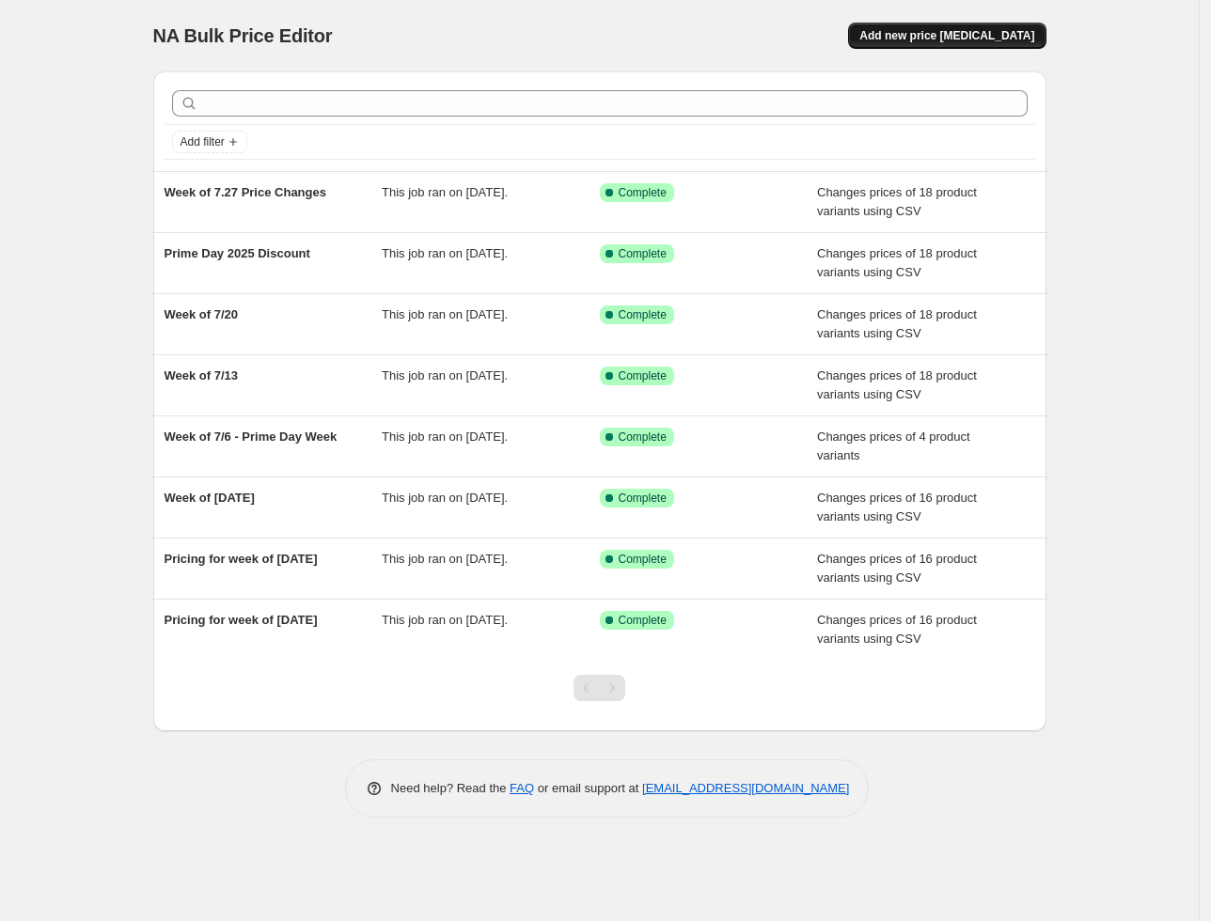
click at [955, 39] on span "Add new price [MEDICAL_DATA]" at bounding box center [946, 35] width 175 height 15
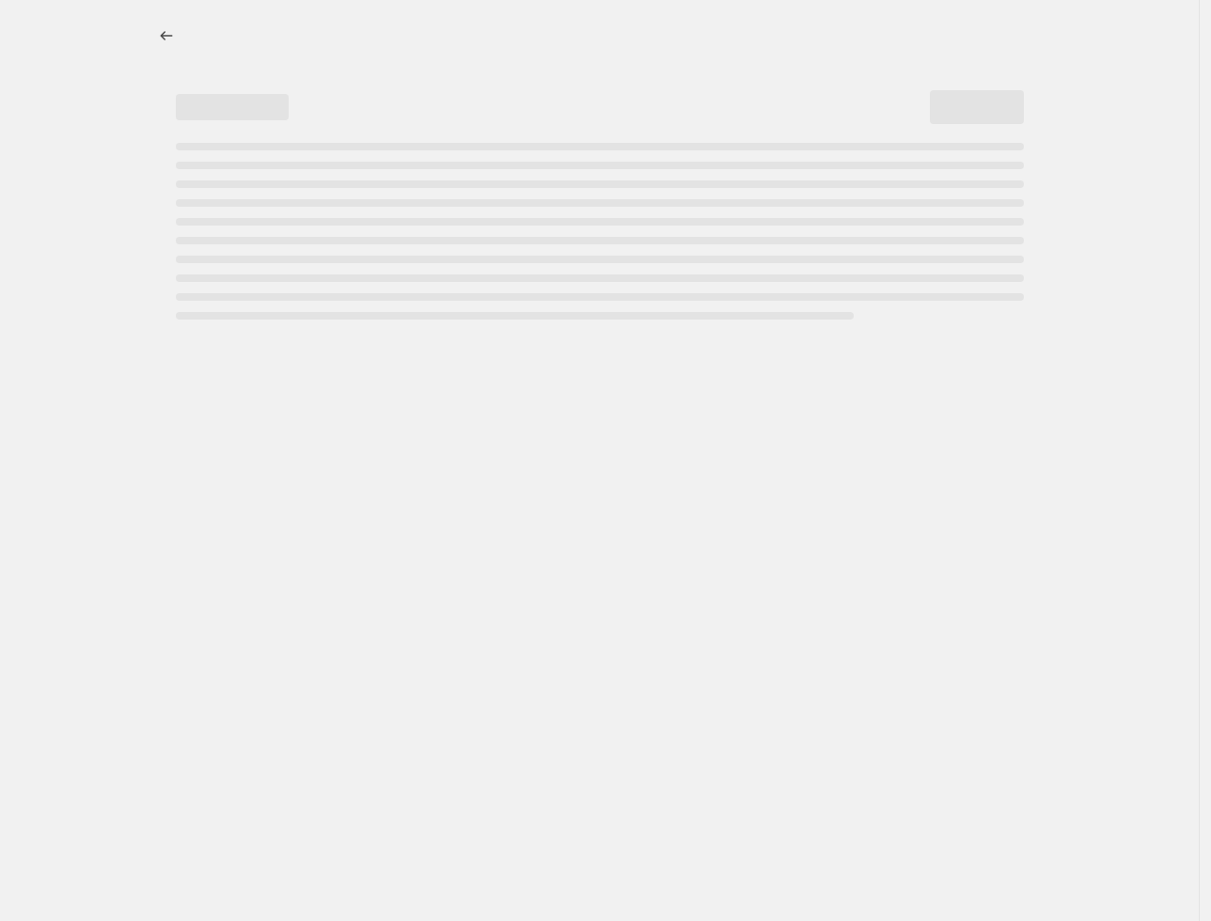
select select "percentage"
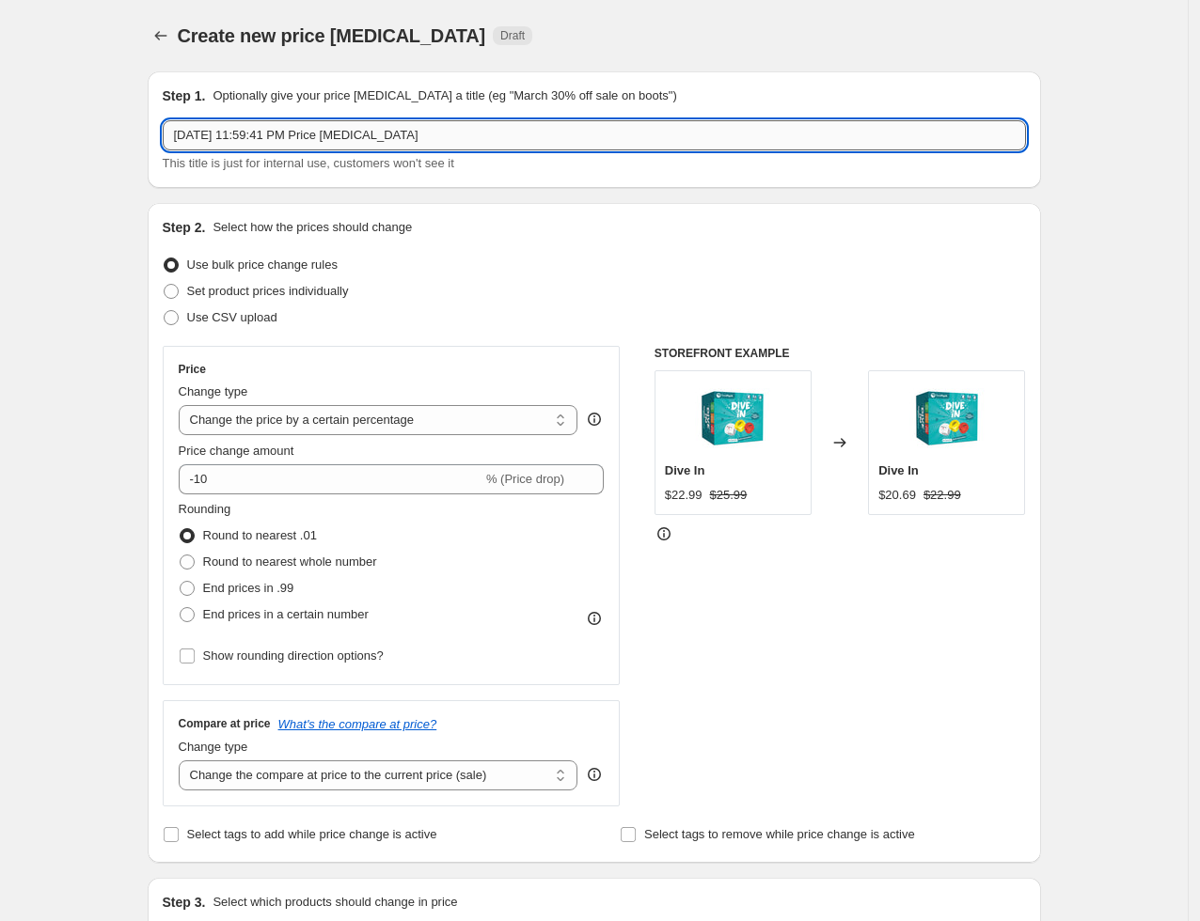
click at [317, 136] on input "Aug 9, 2025, 11:59:41 PM Price change job" at bounding box center [594, 135] width 863 height 30
click at [160, 36] on icon "Price change jobs" at bounding box center [160, 35] width 19 height 19
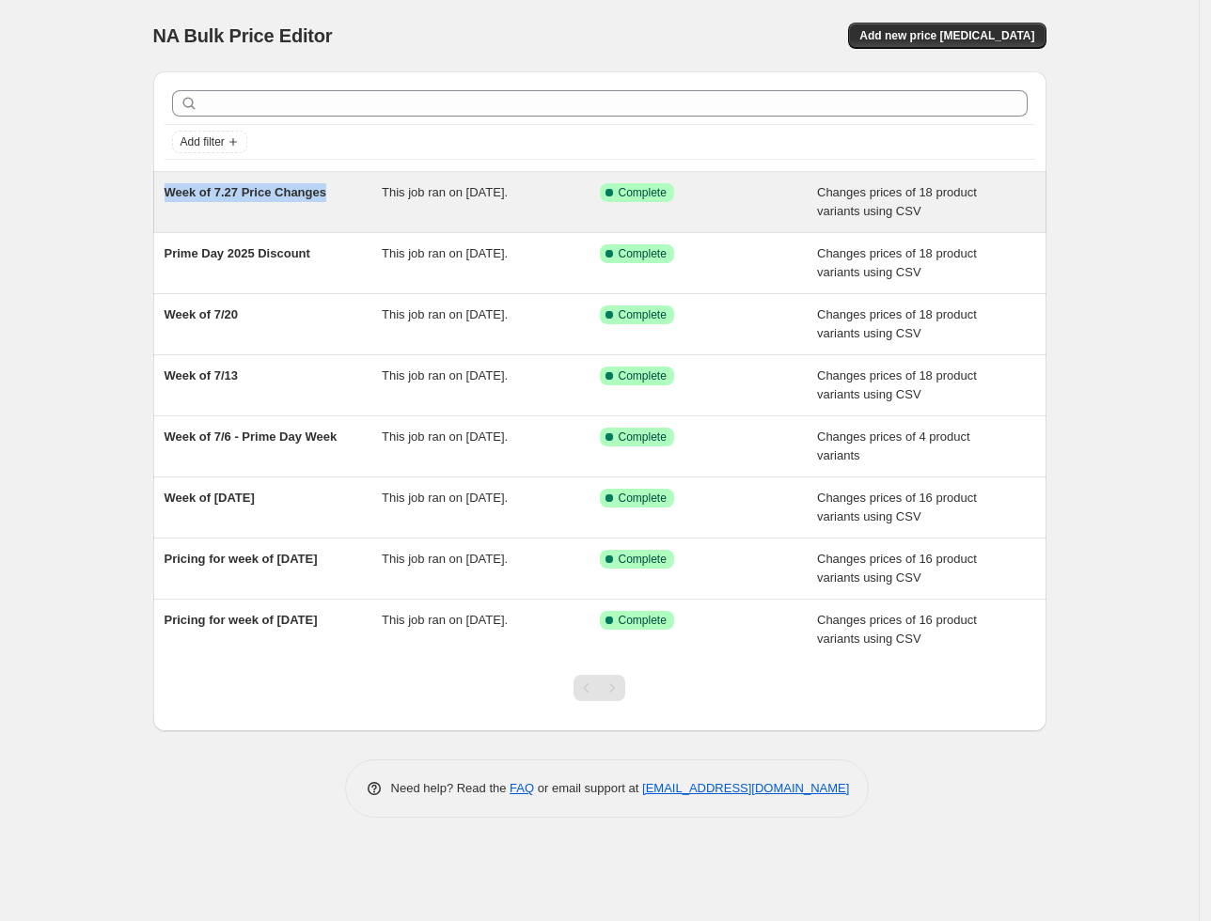
drag, startPoint x: 139, startPoint y: 201, endPoint x: 344, endPoint y: 187, distance: 205.5
click at [344, 187] on div "Add filter Week of 7.27 Price Changes This job ran on July 27, 2025. Success Co…" at bounding box center [592, 393] width 908 height 675
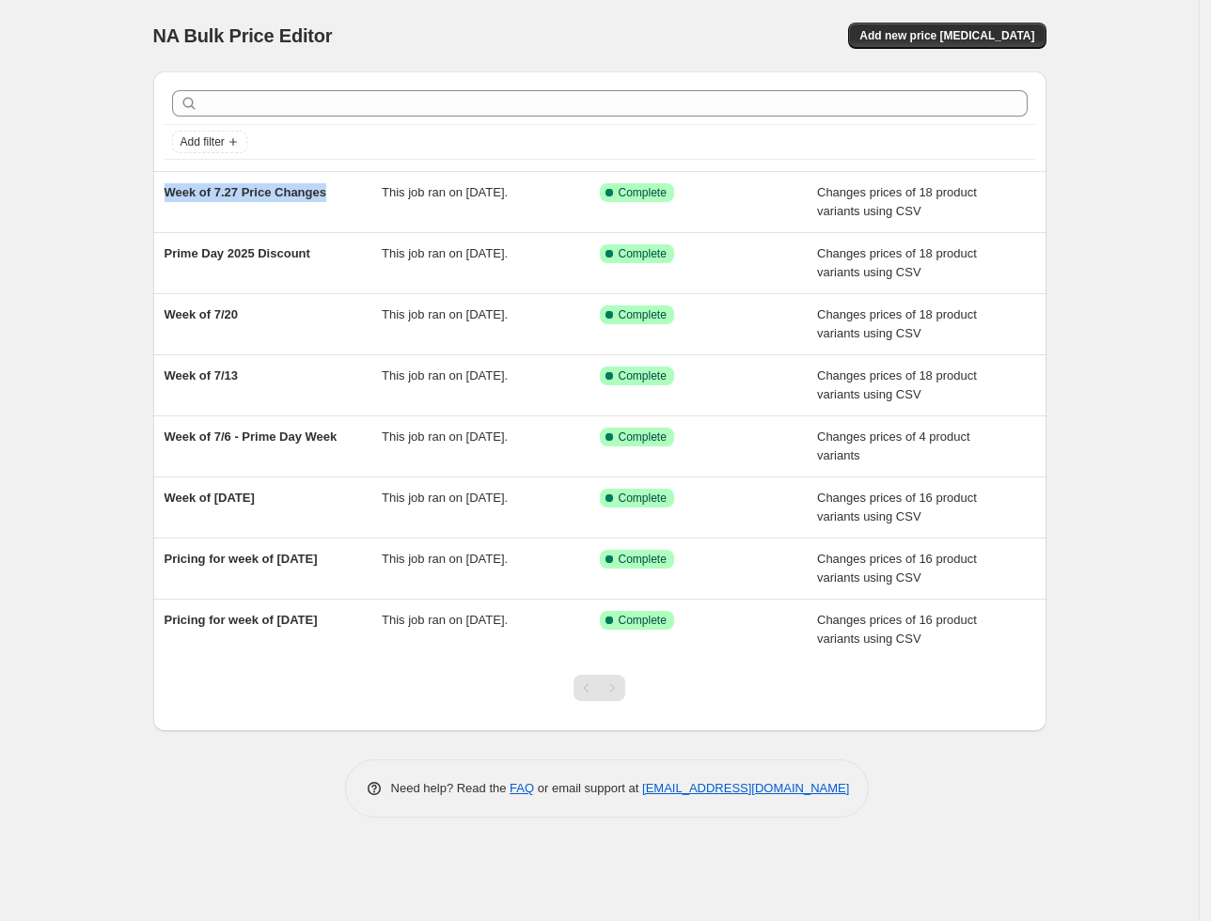
copy span "Week of 7.27 Price Changes"
click at [956, 31] on span "Add new price [MEDICAL_DATA]" at bounding box center [946, 35] width 175 height 15
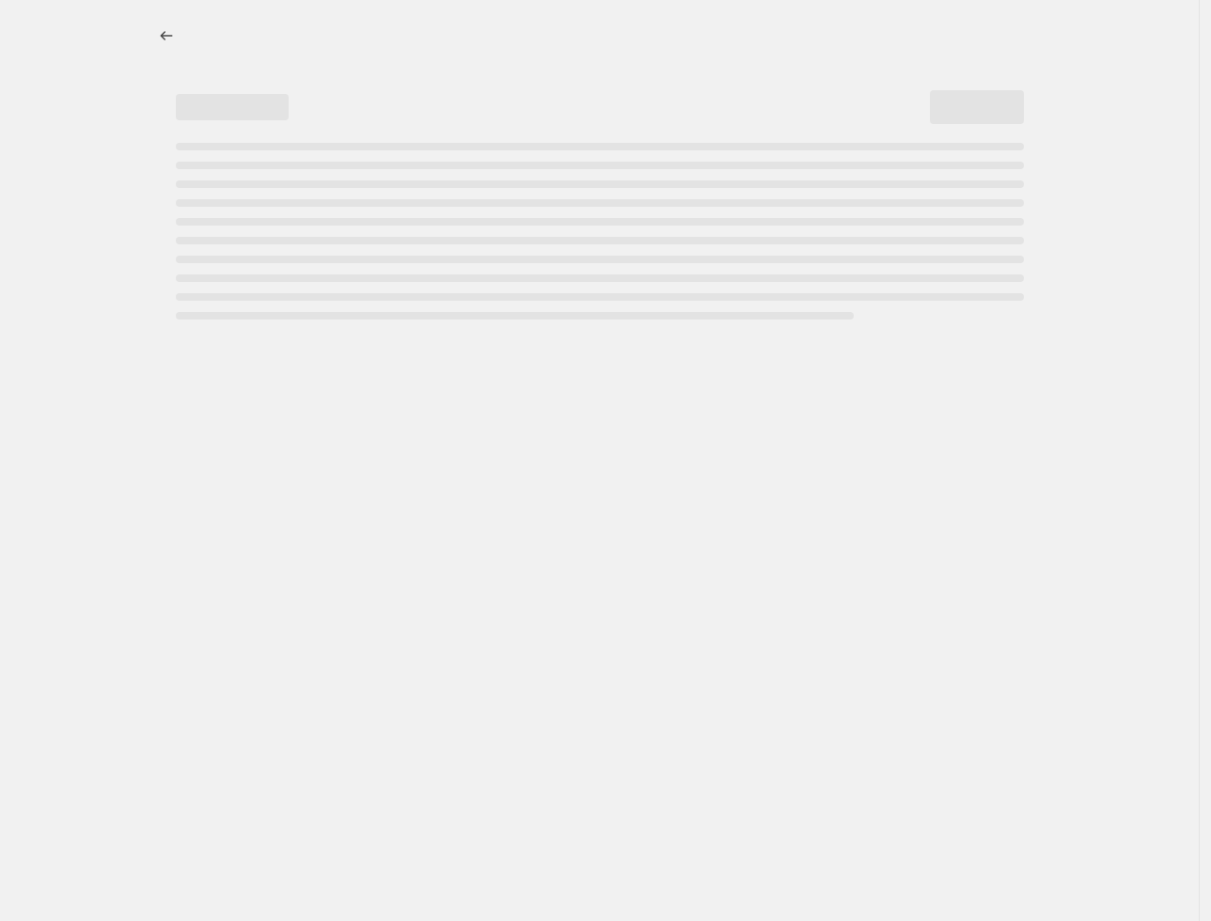
select select "percentage"
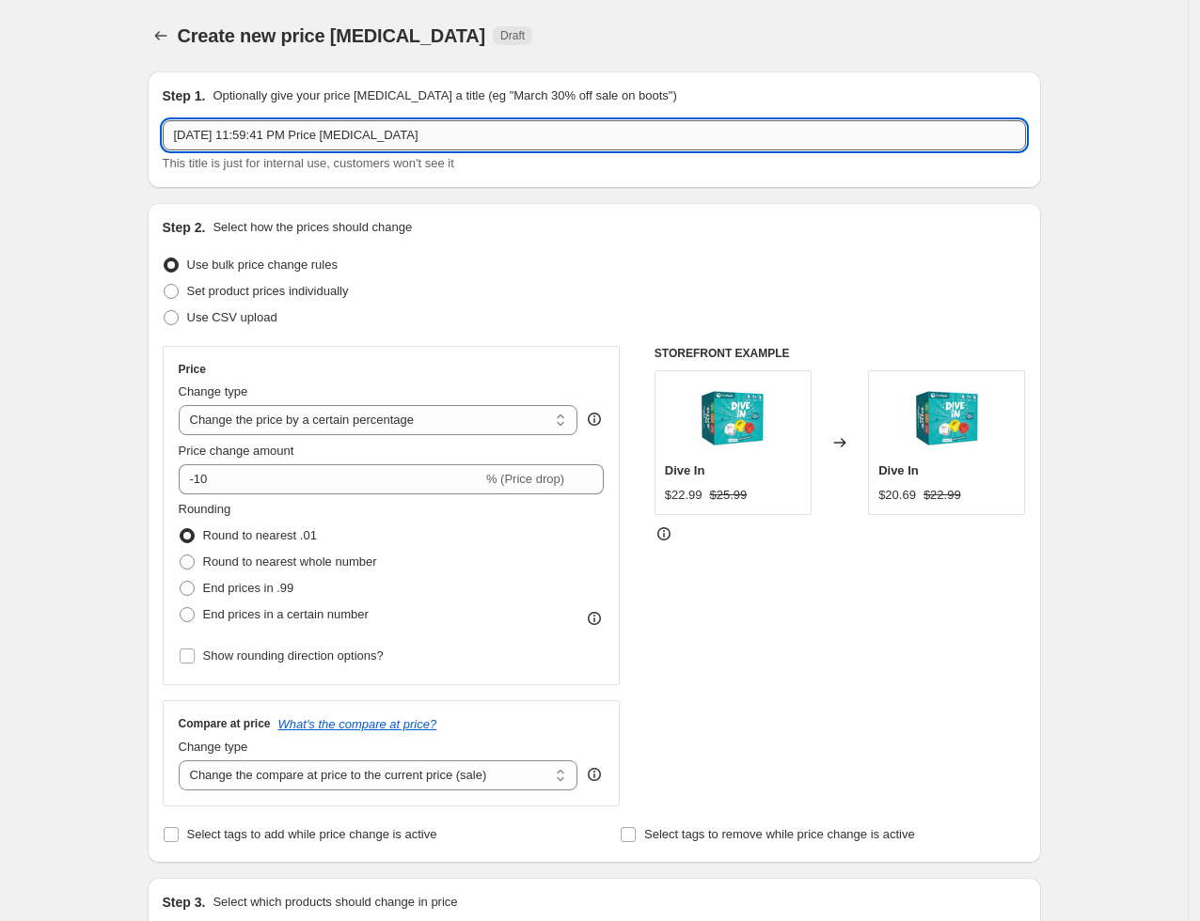
click at [360, 144] on input "Aug 9, 2025, 11:59:41 PM Price change job" at bounding box center [594, 135] width 863 height 30
paste input "Week of 7.27 Price Changes"
click at [208, 129] on input "Week of 7.27 Price Changes" at bounding box center [594, 135] width 863 height 30
drag, startPoint x: 228, startPoint y: 138, endPoint x: 495, endPoint y: 159, distance: 266.9
click at [495, 159] on div "Week of 7.27 Price Changes This title is just for internal use, customers won't…" at bounding box center [594, 146] width 863 height 53
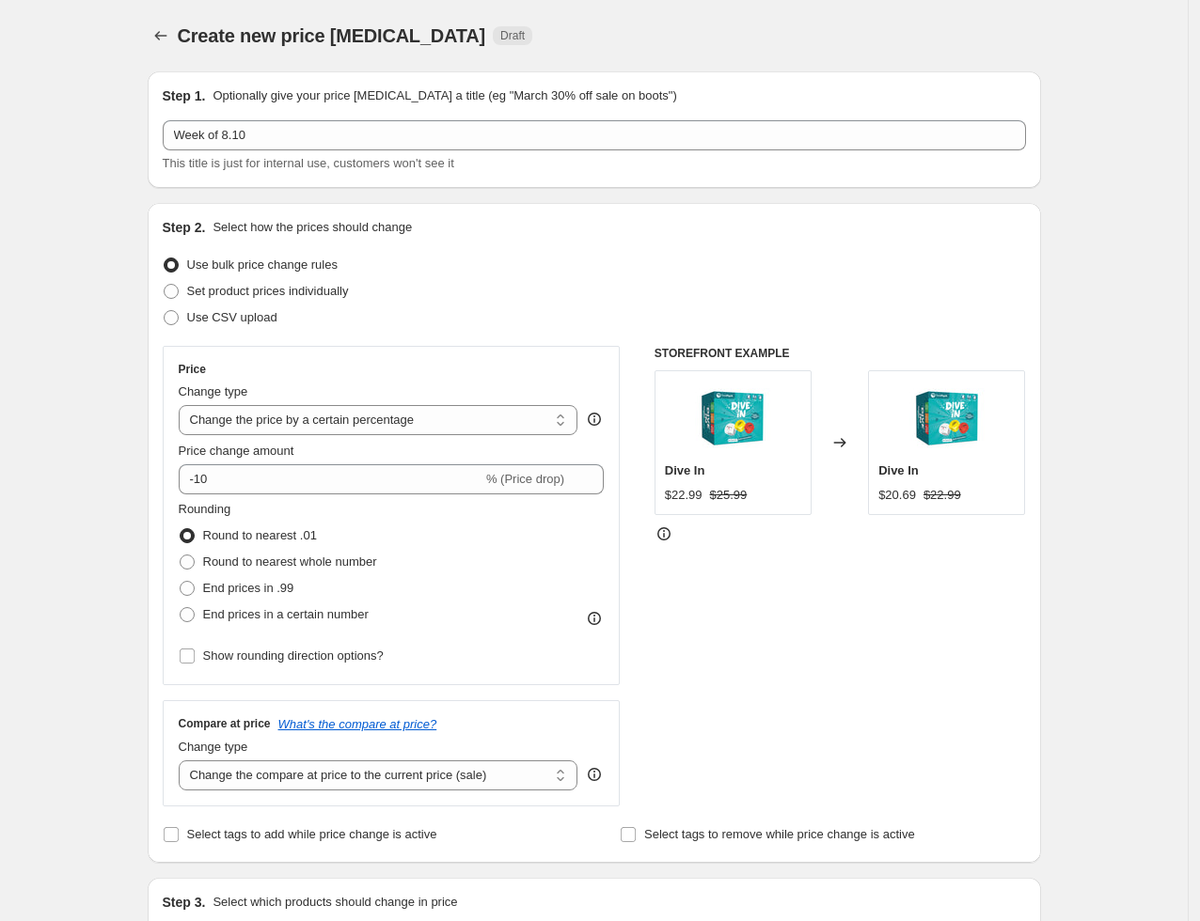
drag, startPoint x: 460, startPoint y: 98, endPoint x: 440, endPoint y: 116, distance: 26.6
click at [459, 98] on p "Optionally give your price [MEDICAL_DATA] a title (eg "March 30% off sale on bo…" at bounding box center [445, 96] width 464 height 19
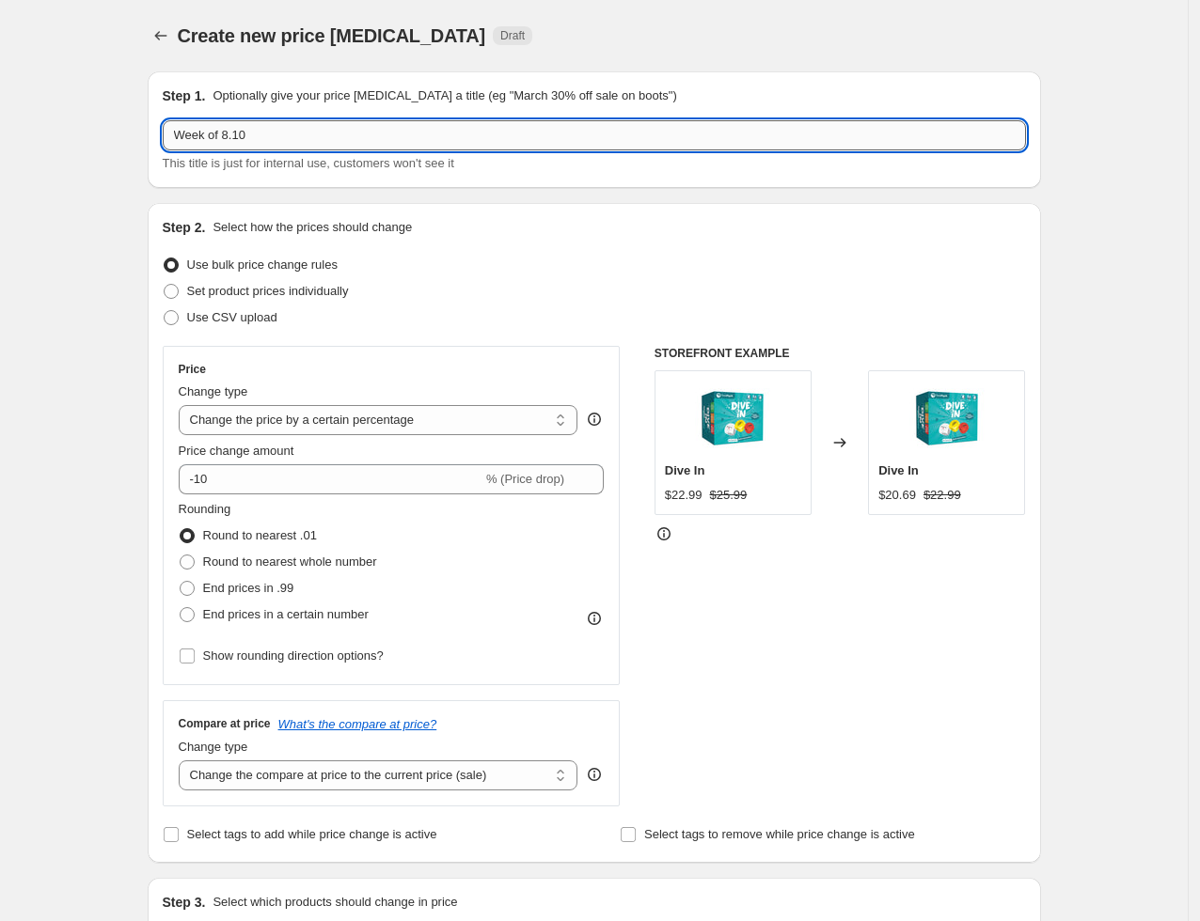
click at [423, 134] on input "Week of 8.10" at bounding box center [594, 135] width 863 height 30
type input "Week of 8.10 Price Experiments"
drag, startPoint x: 173, startPoint y: 331, endPoint x: 188, endPoint y: 325, distance: 16.1
click at [185, 331] on div "Step 2. Select how the prices should change Use bulk price change rules Set pro…" at bounding box center [594, 533] width 863 height 630
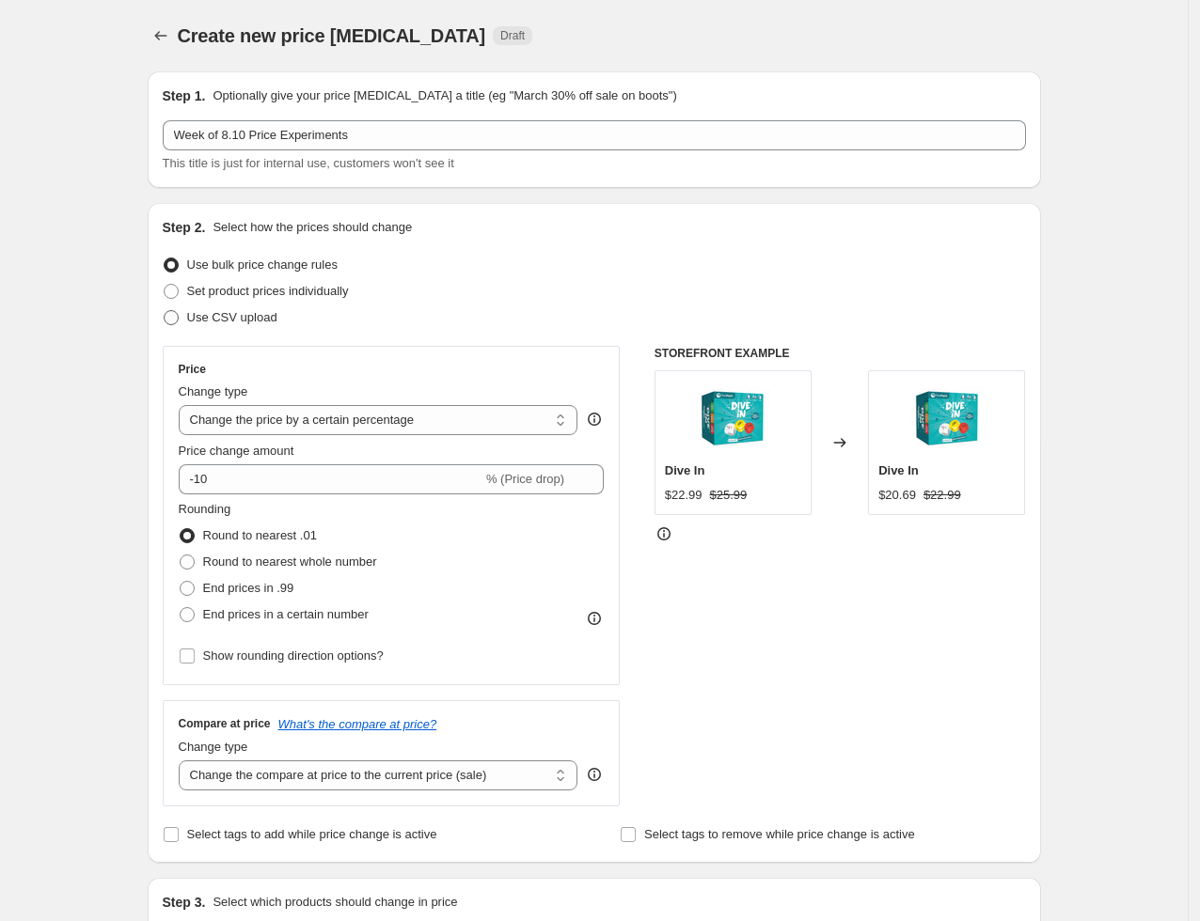
click at [198, 321] on span "Use CSV upload" at bounding box center [232, 317] width 90 height 14
click at [165, 311] on input "Use CSV upload" at bounding box center [164, 310] width 1 height 1
radio input "true"
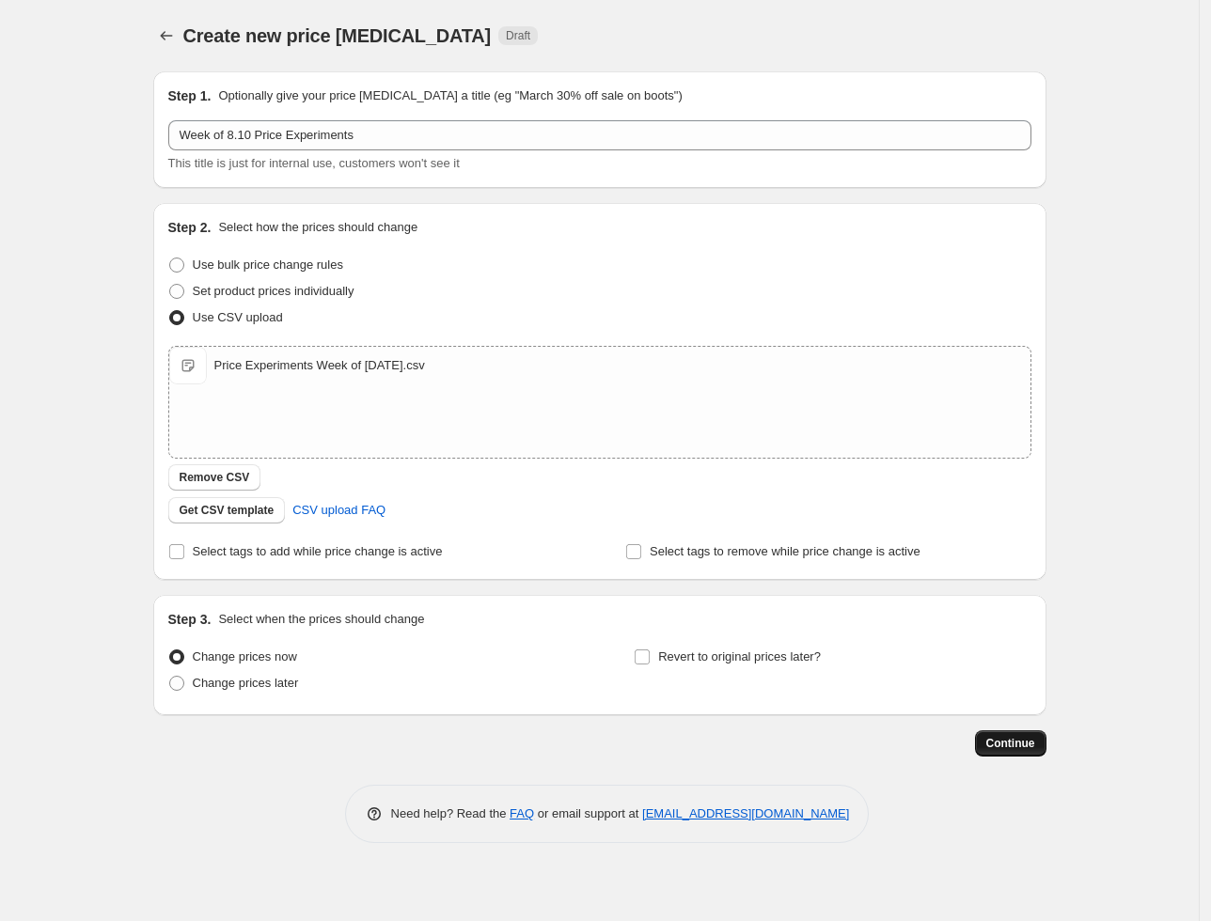
click at [993, 740] on span "Continue" at bounding box center [1010, 743] width 49 height 15
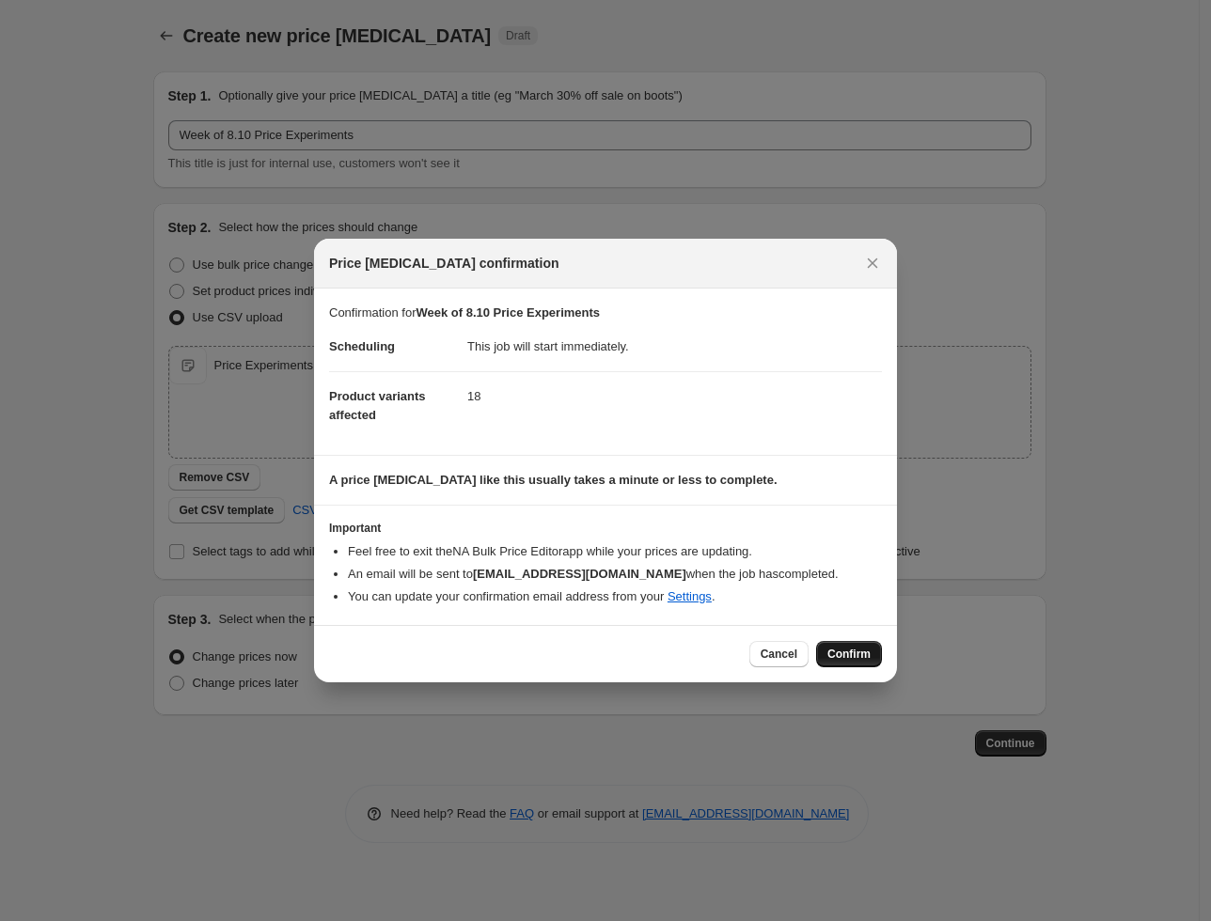
click at [844, 660] on span "Confirm" at bounding box center [848, 654] width 43 height 15
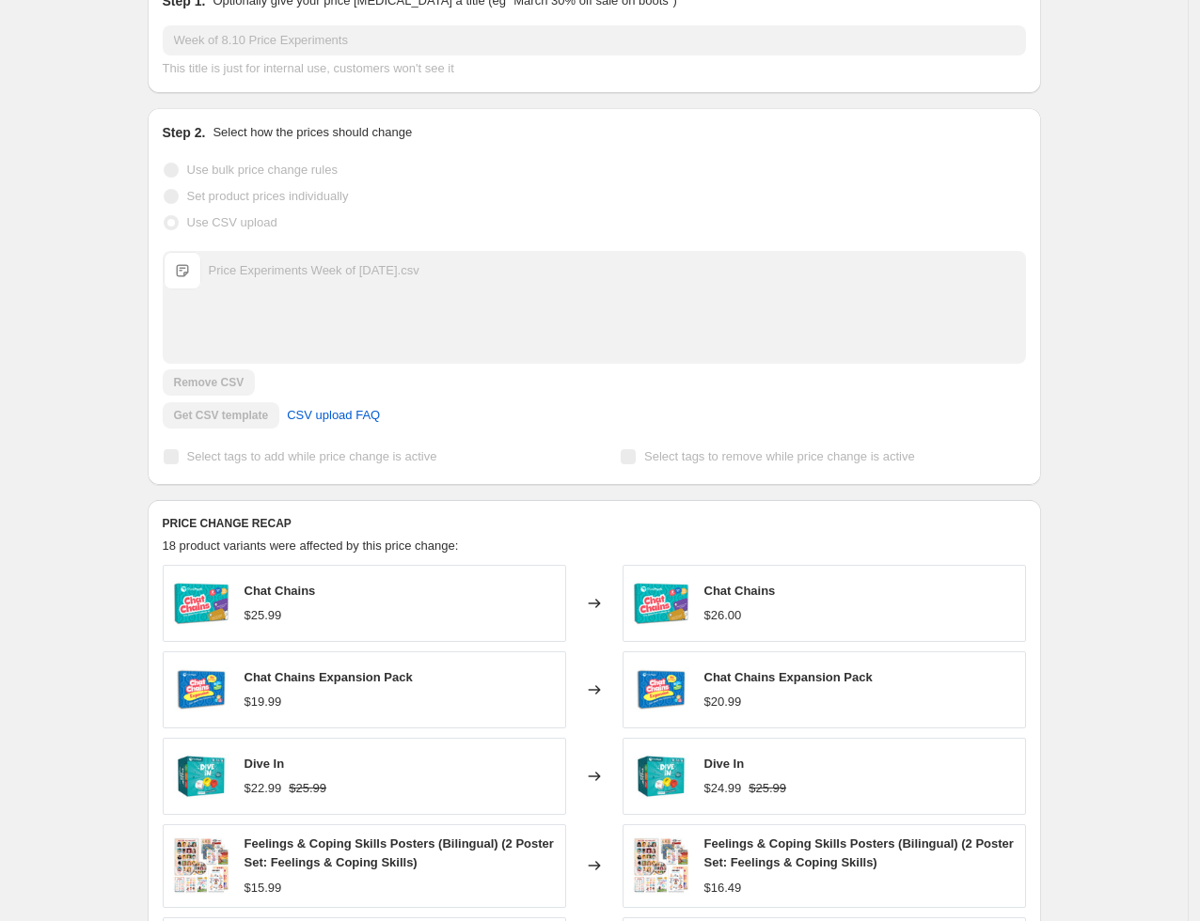
scroll to position [656, 0]
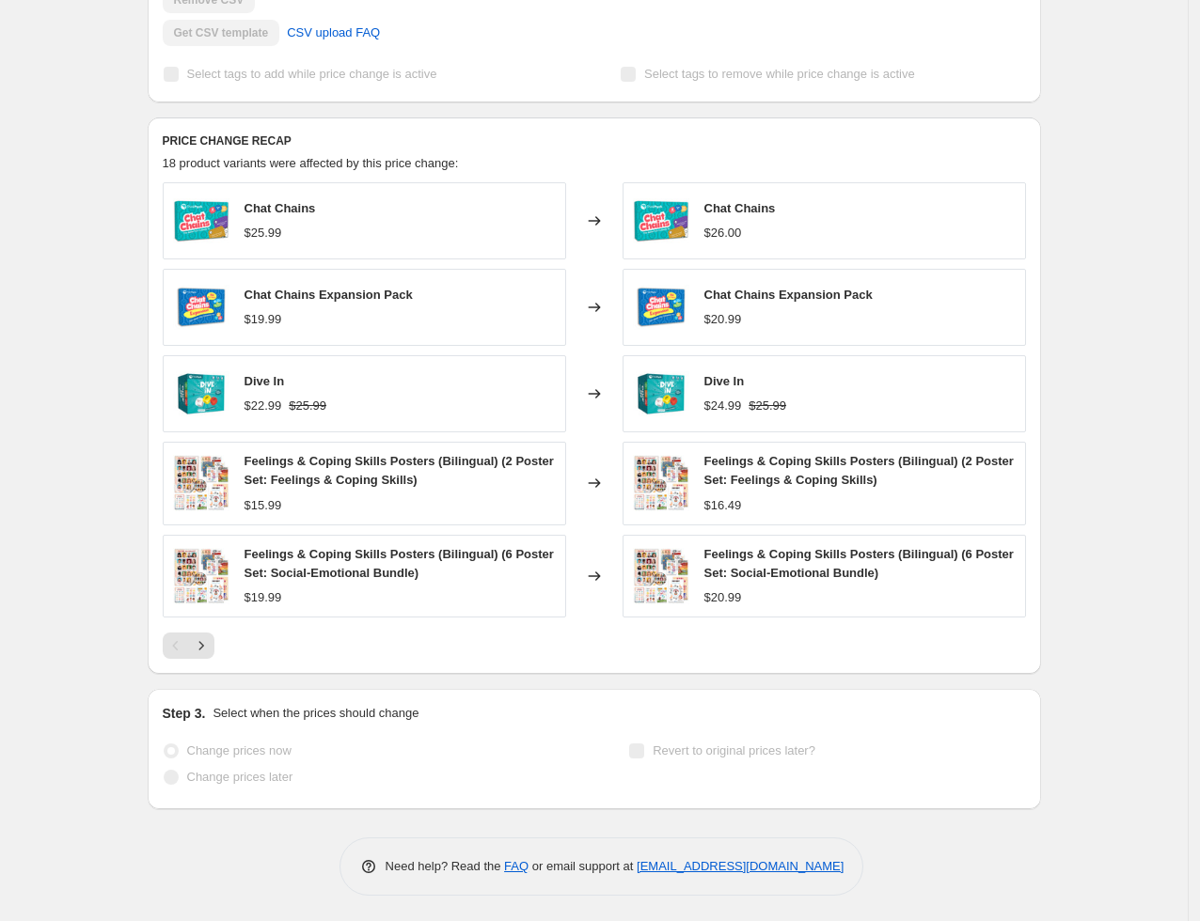
drag, startPoint x: 734, startPoint y: 412, endPoint x: 481, endPoint y: 464, distance: 258.2
click at [203, 638] on icon "Next" at bounding box center [201, 646] width 19 height 19
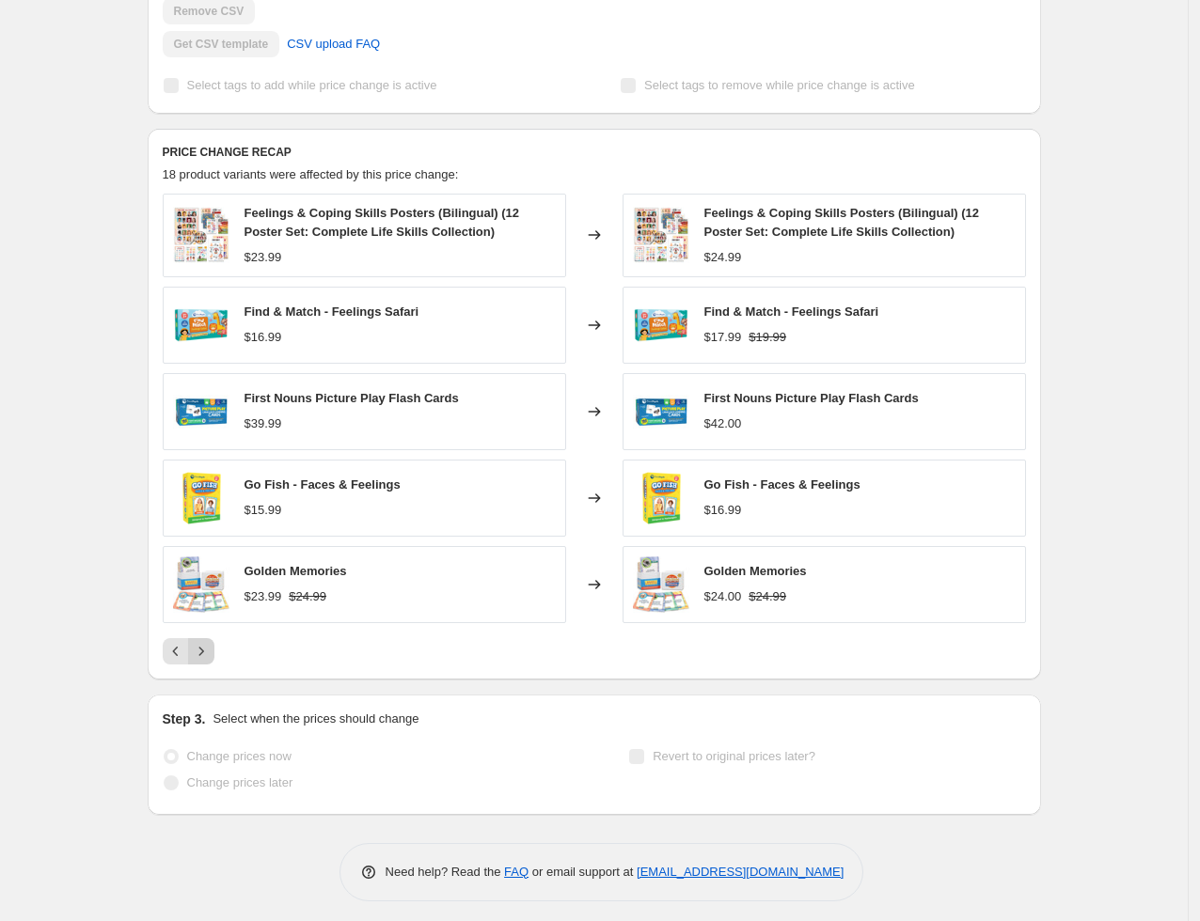
scroll to position [651, 0]
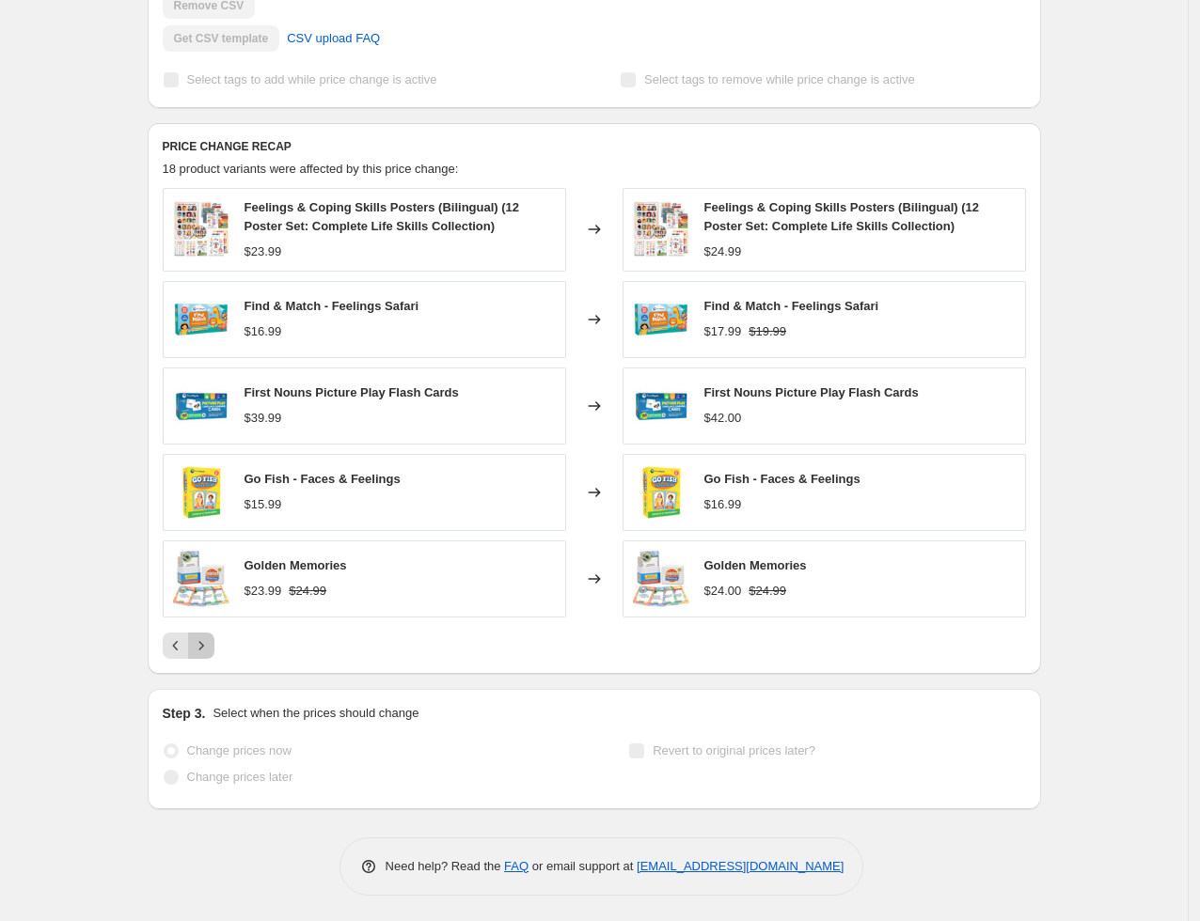
click at [205, 645] on icon "Next" at bounding box center [201, 646] width 19 height 19
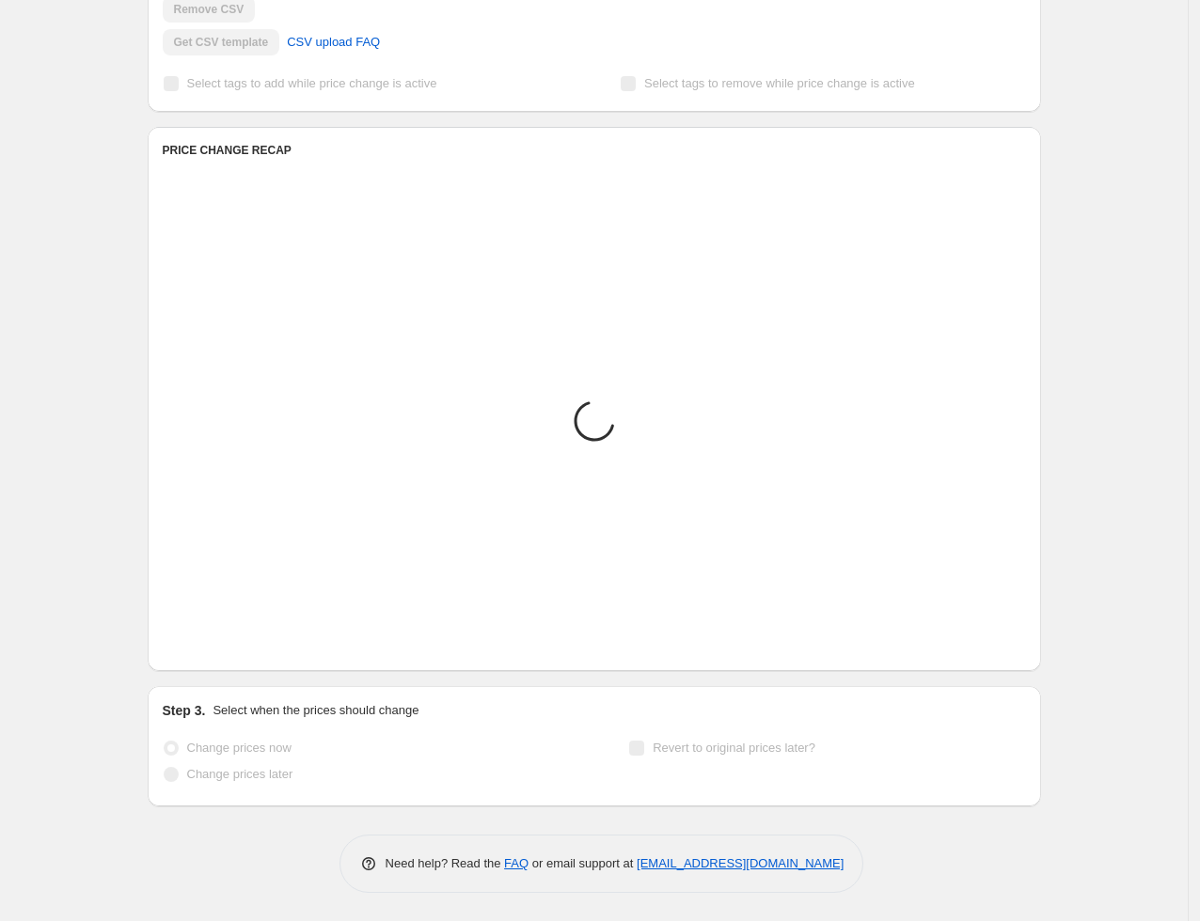
scroll to position [645, 0]
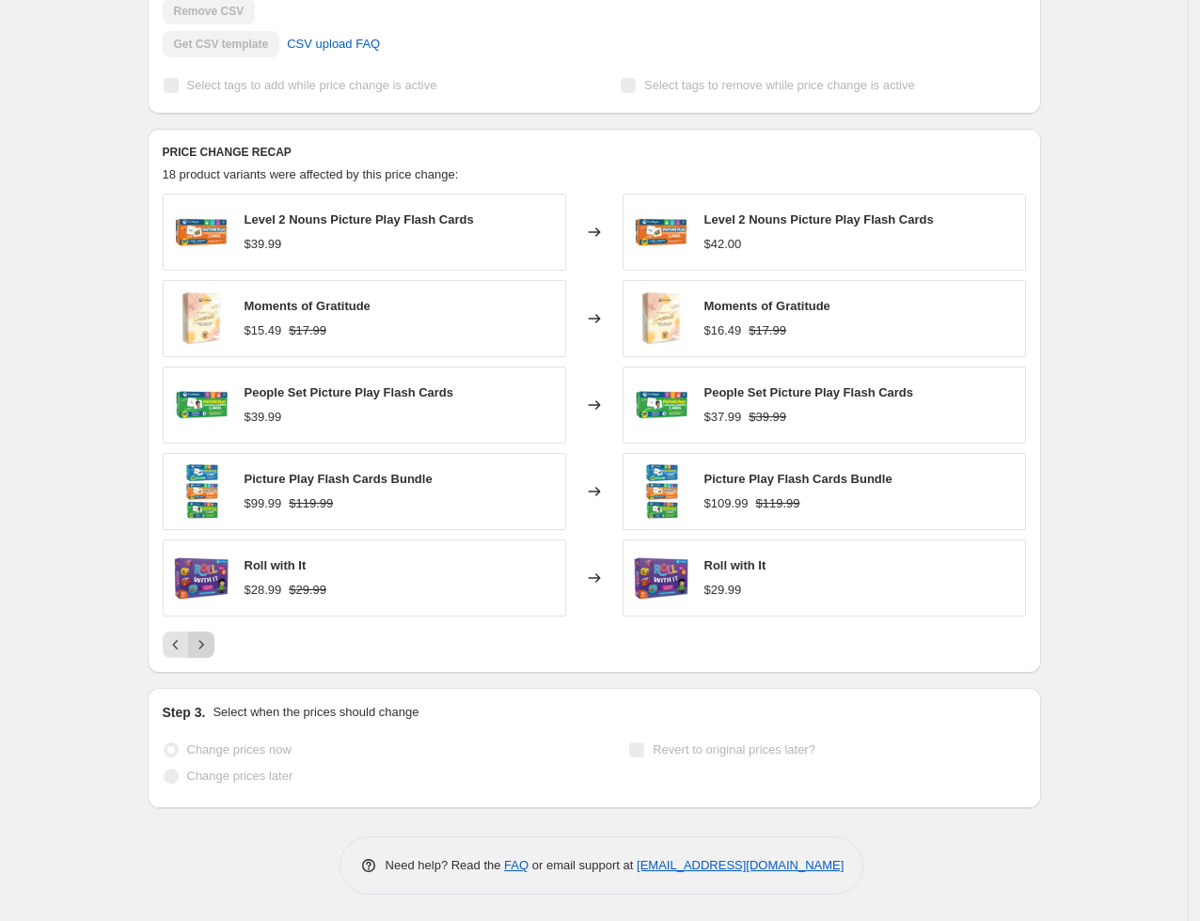
click at [205, 645] on icon "Next" at bounding box center [201, 645] width 19 height 19
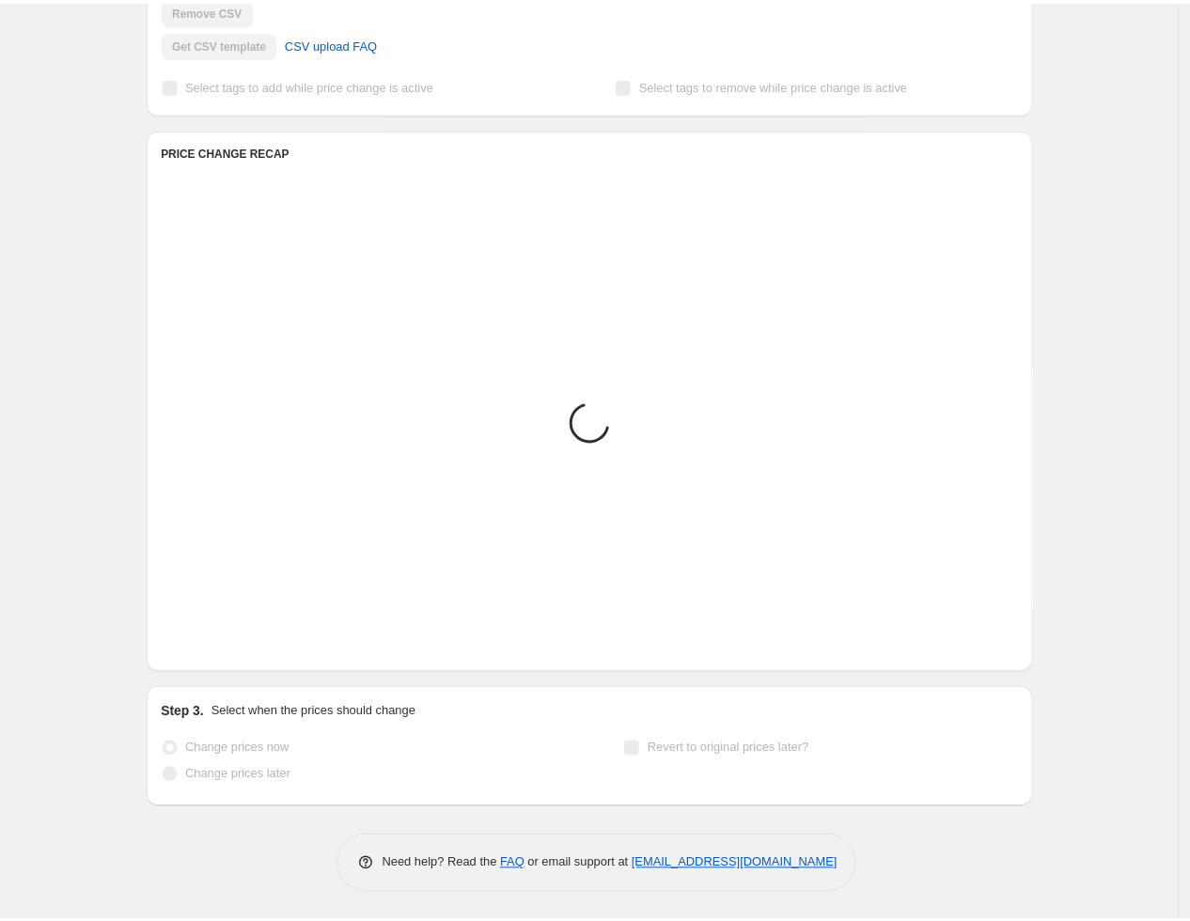
scroll to position [473, 0]
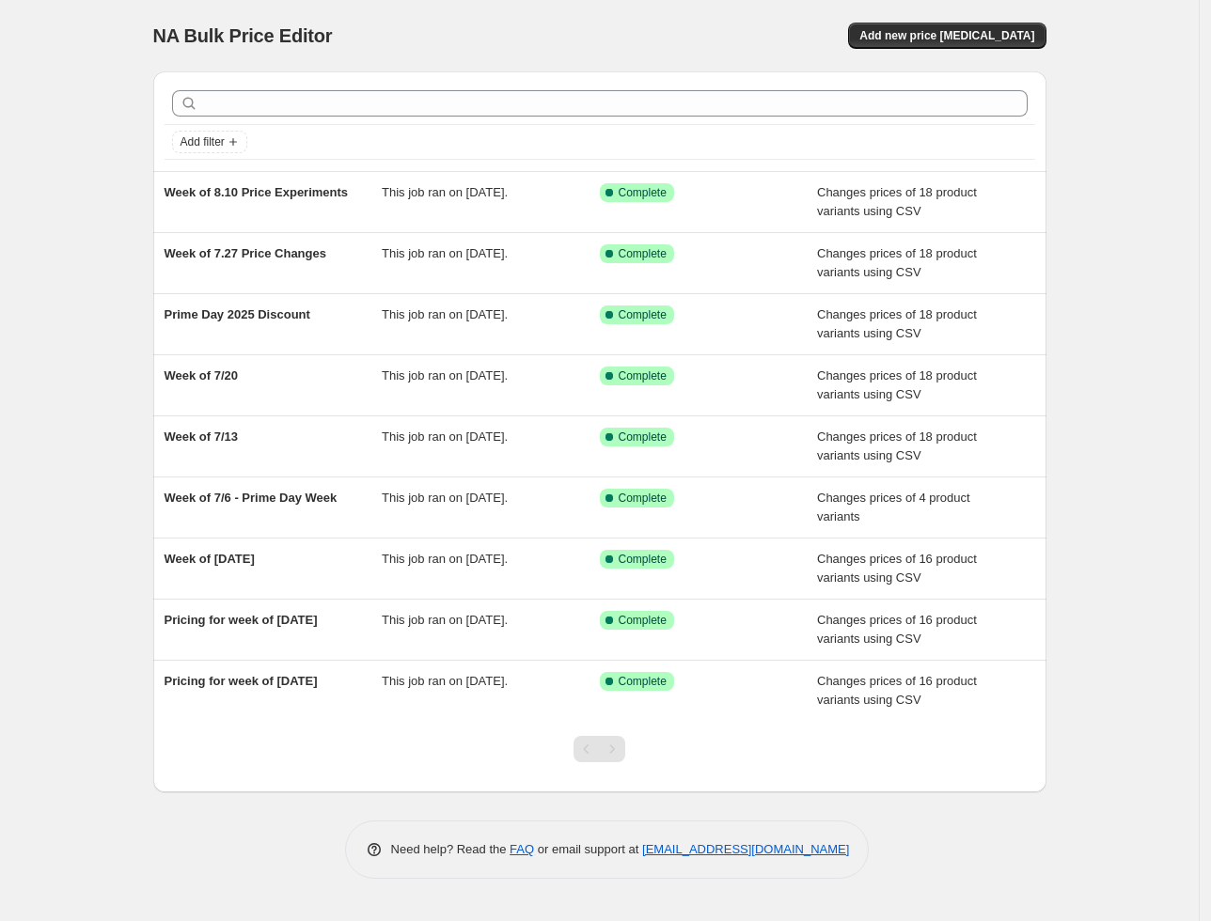
click at [323, 883] on div "NA Bulk Price Editor. This page is ready NA Bulk Price Editor Add new price [ME…" at bounding box center [600, 453] width 938 height 907
click at [984, 40] on span "Add new price [MEDICAL_DATA]" at bounding box center [946, 35] width 175 height 15
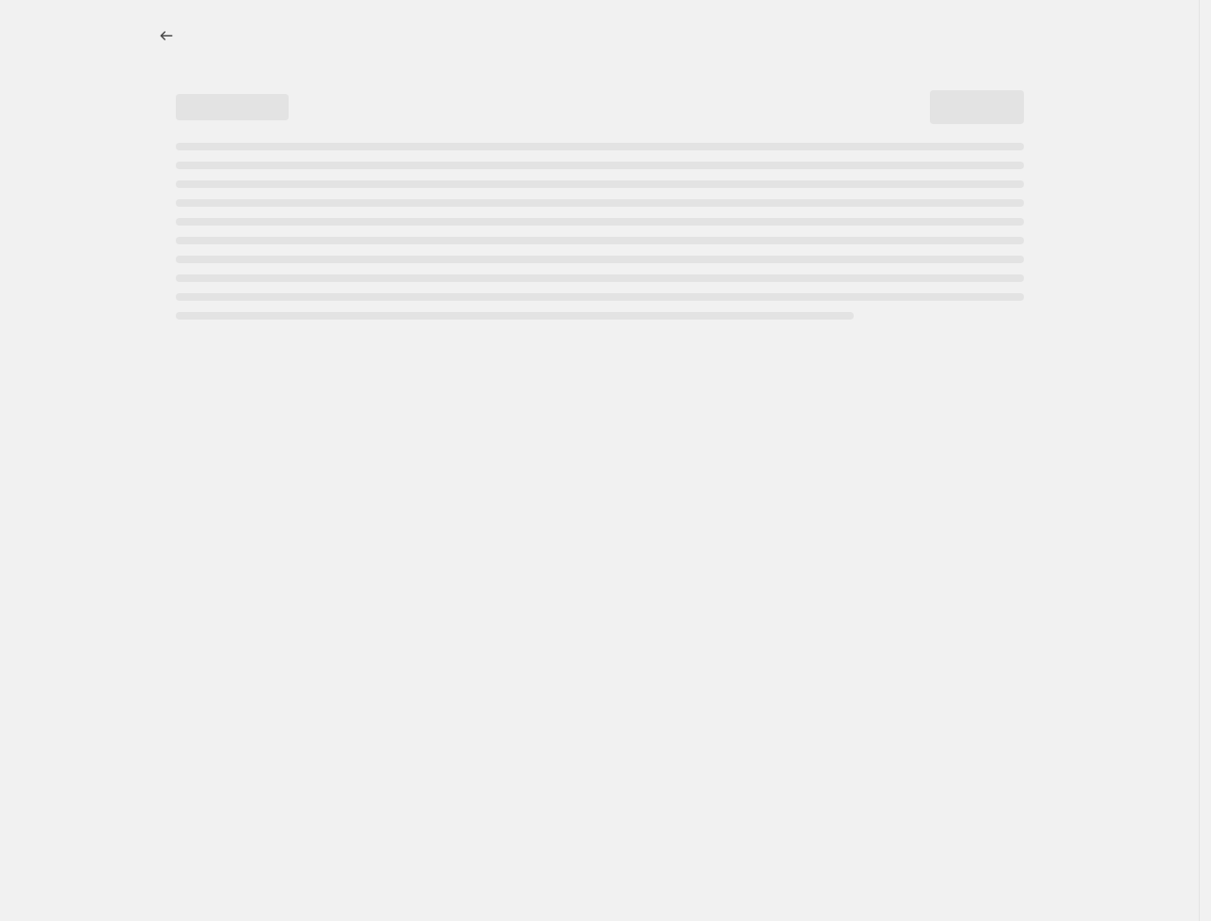
select select "percentage"
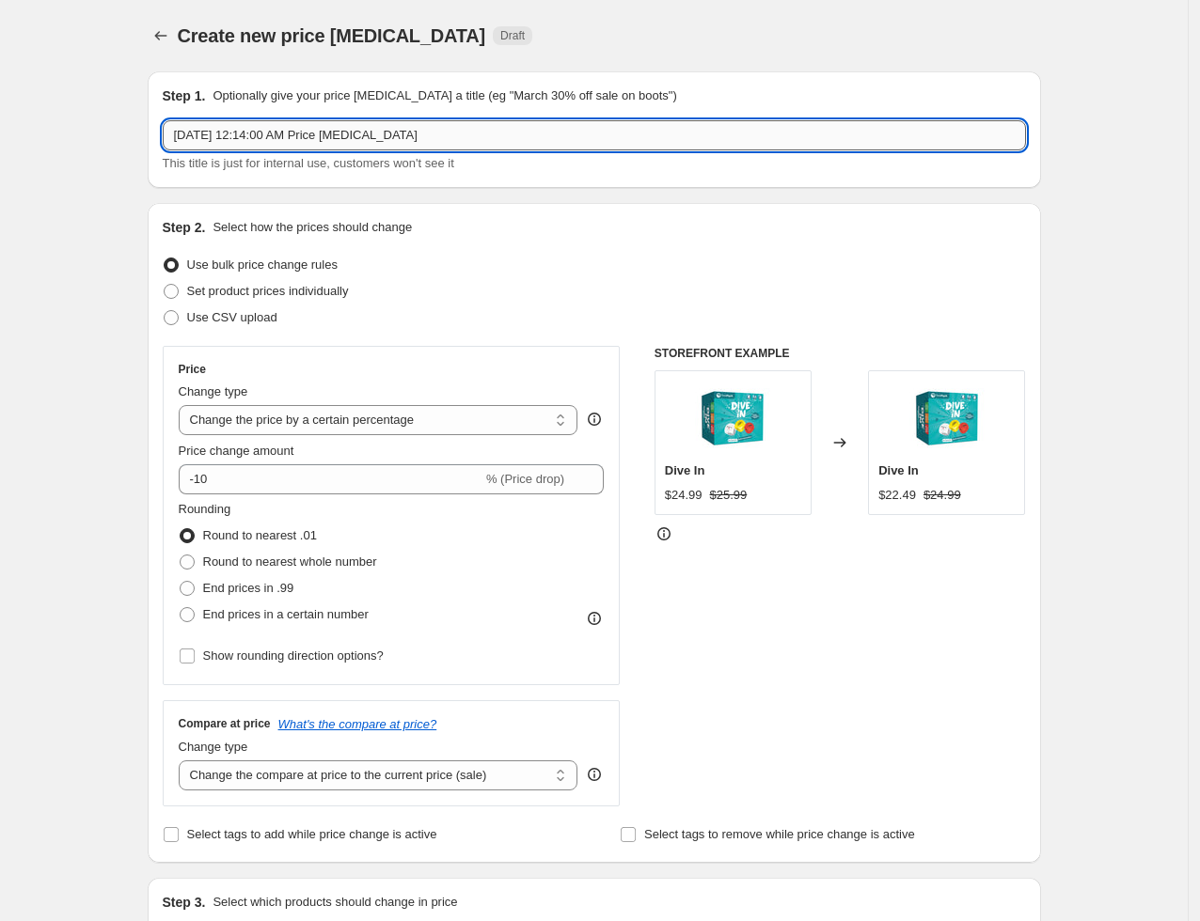
click at [430, 148] on input "[DATE] 12:14:00 AM Price [MEDICAL_DATA]" at bounding box center [594, 135] width 863 height 30
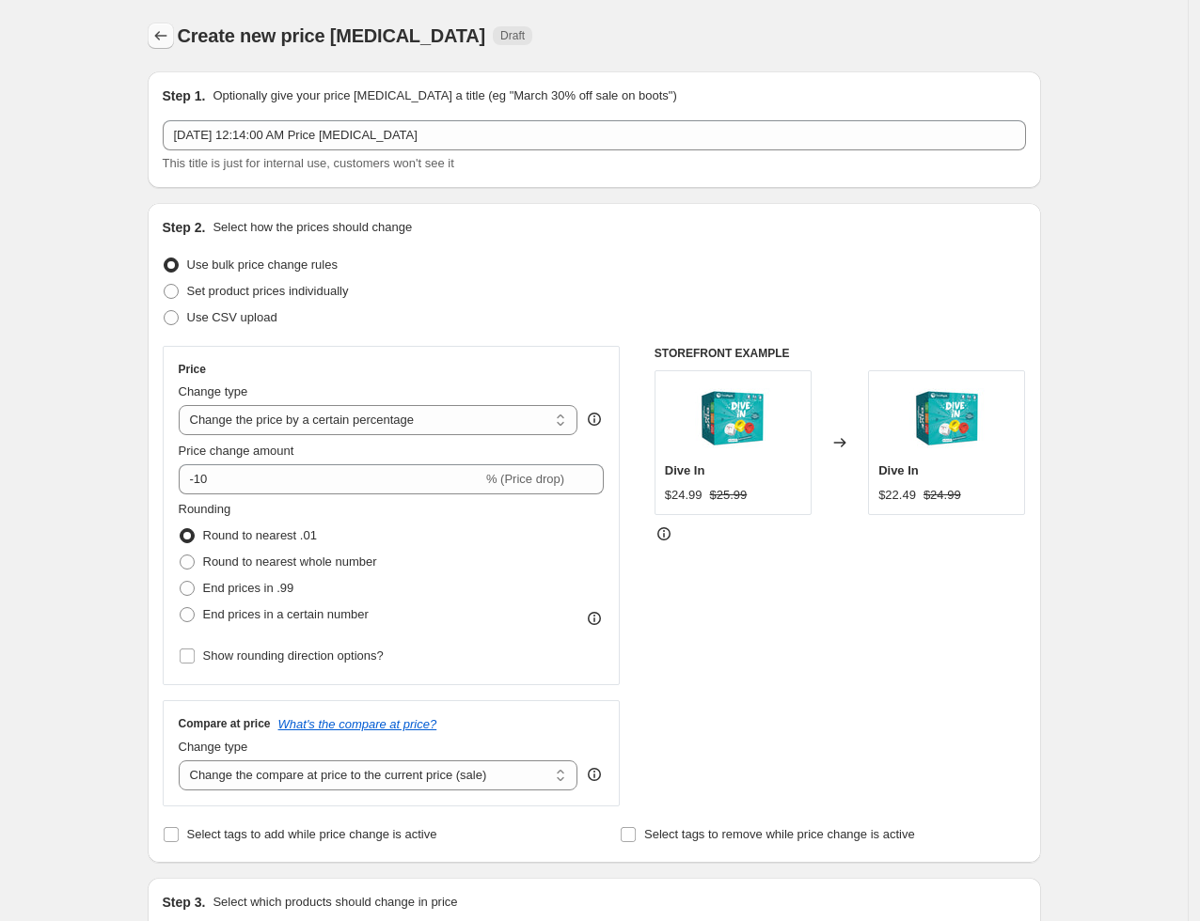
click at [170, 37] on icon "Price change jobs" at bounding box center [160, 35] width 19 height 19
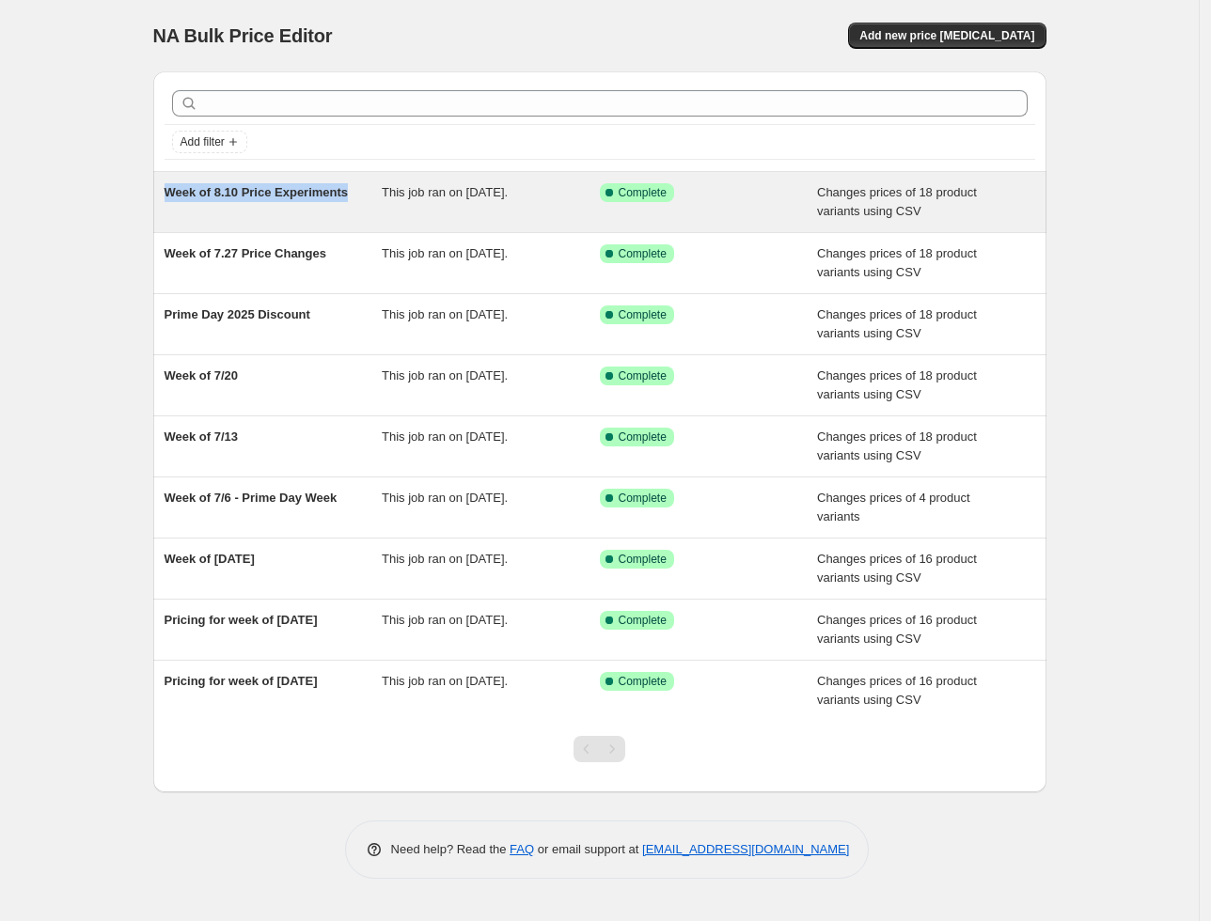
drag, startPoint x: 143, startPoint y: 213, endPoint x: 363, endPoint y: 213, distance: 220.0
click at [363, 213] on div "Add filter Week of 8.10 Price Experiments This job ran on [DATE]. Success Compl…" at bounding box center [592, 424] width 908 height 736
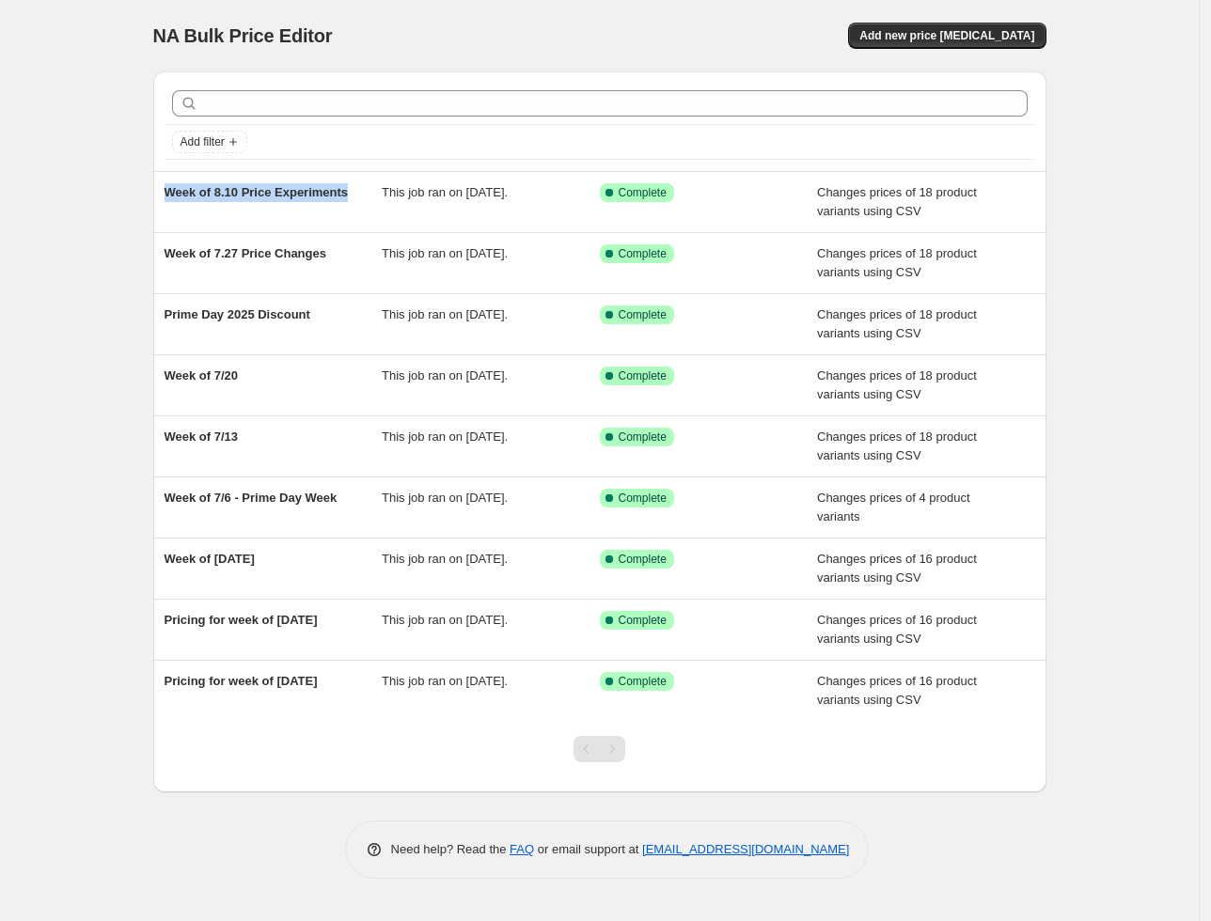
copy span "Week of 8.10 Price Experiments"
click at [972, 39] on span "Add new price [MEDICAL_DATA]" at bounding box center [946, 35] width 175 height 15
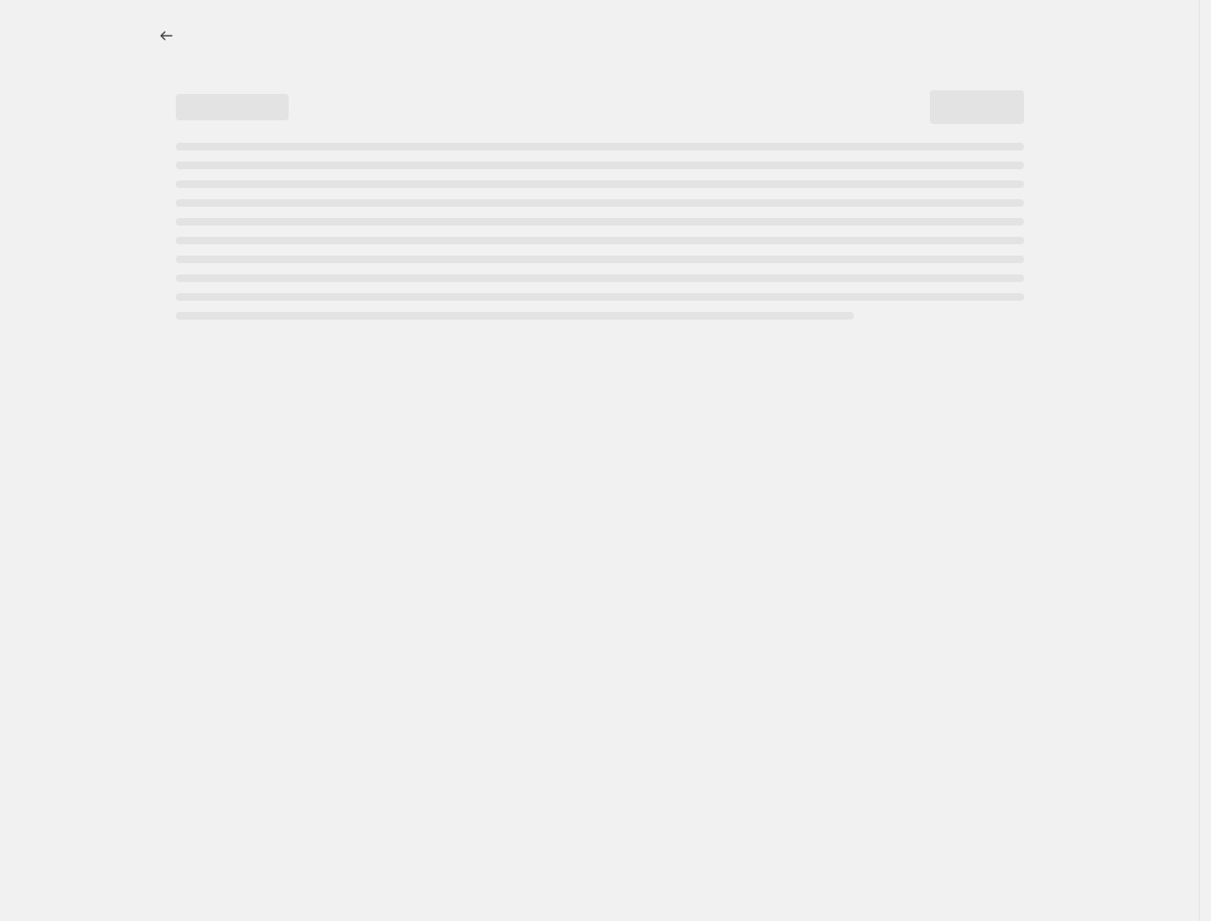
select select "percentage"
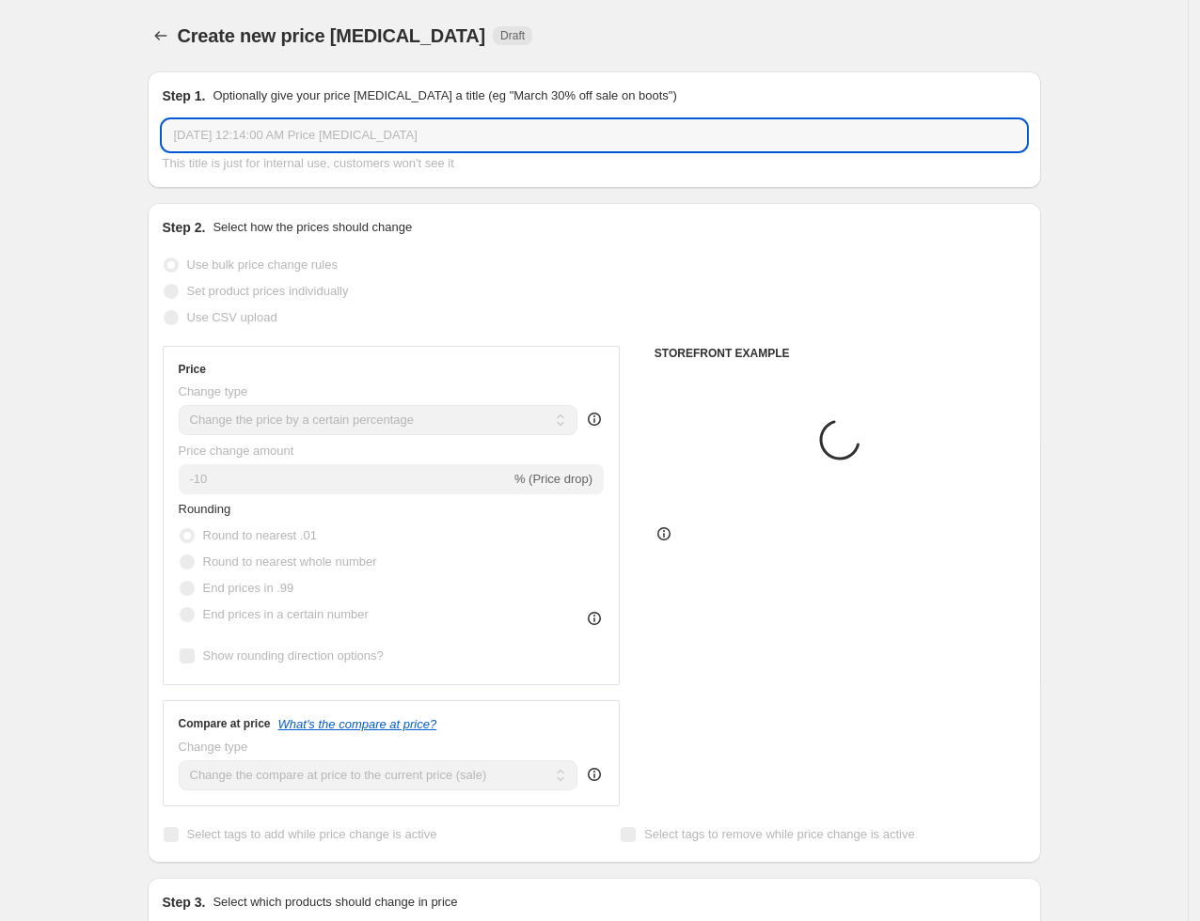
click at [268, 138] on input "[DATE] 12:14:00 AM Price [MEDICAL_DATA]" at bounding box center [594, 135] width 863 height 30
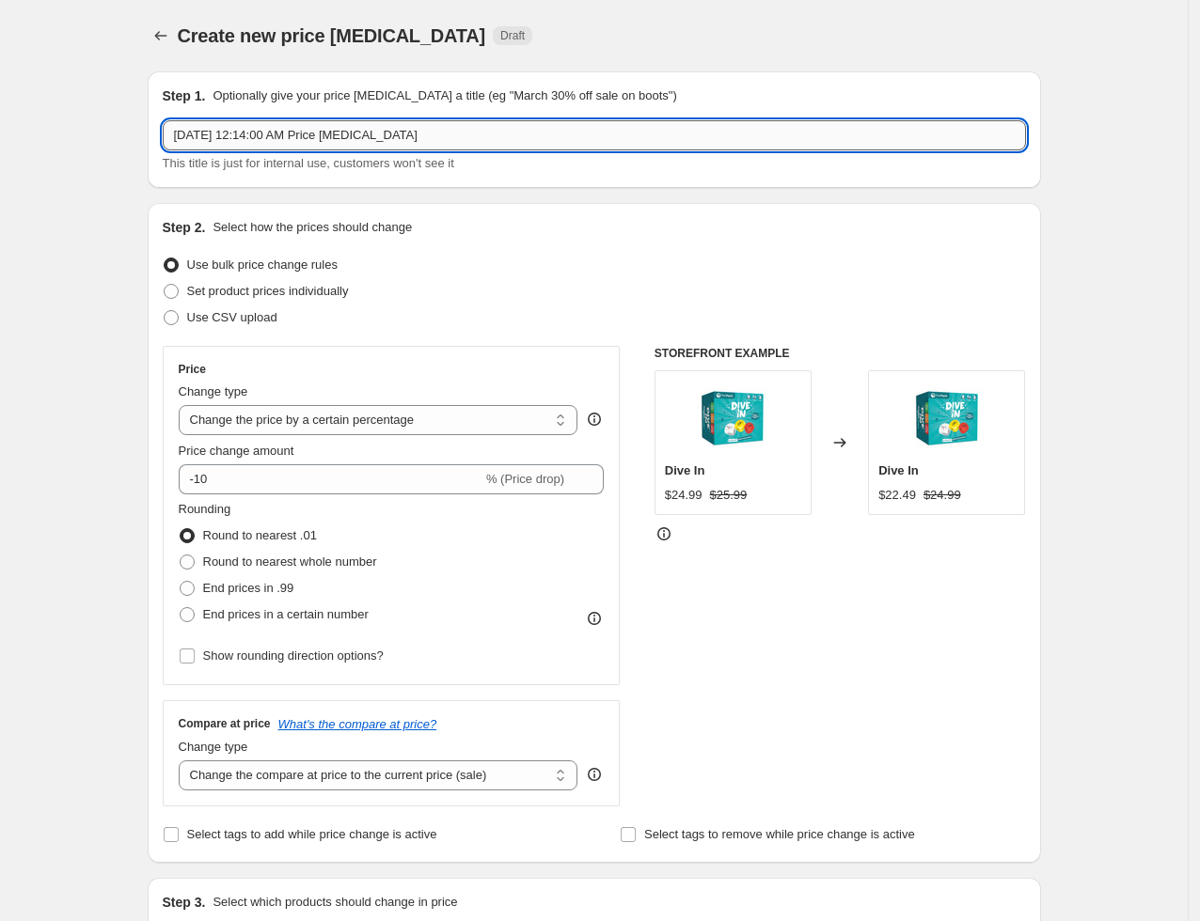
paste input "Week of 8.10 Price Experiments"
click at [238, 143] on input "Week of 8.10 Price Experiments" at bounding box center [594, 135] width 863 height 30
type input "Week of 8.17 Price Experiments"
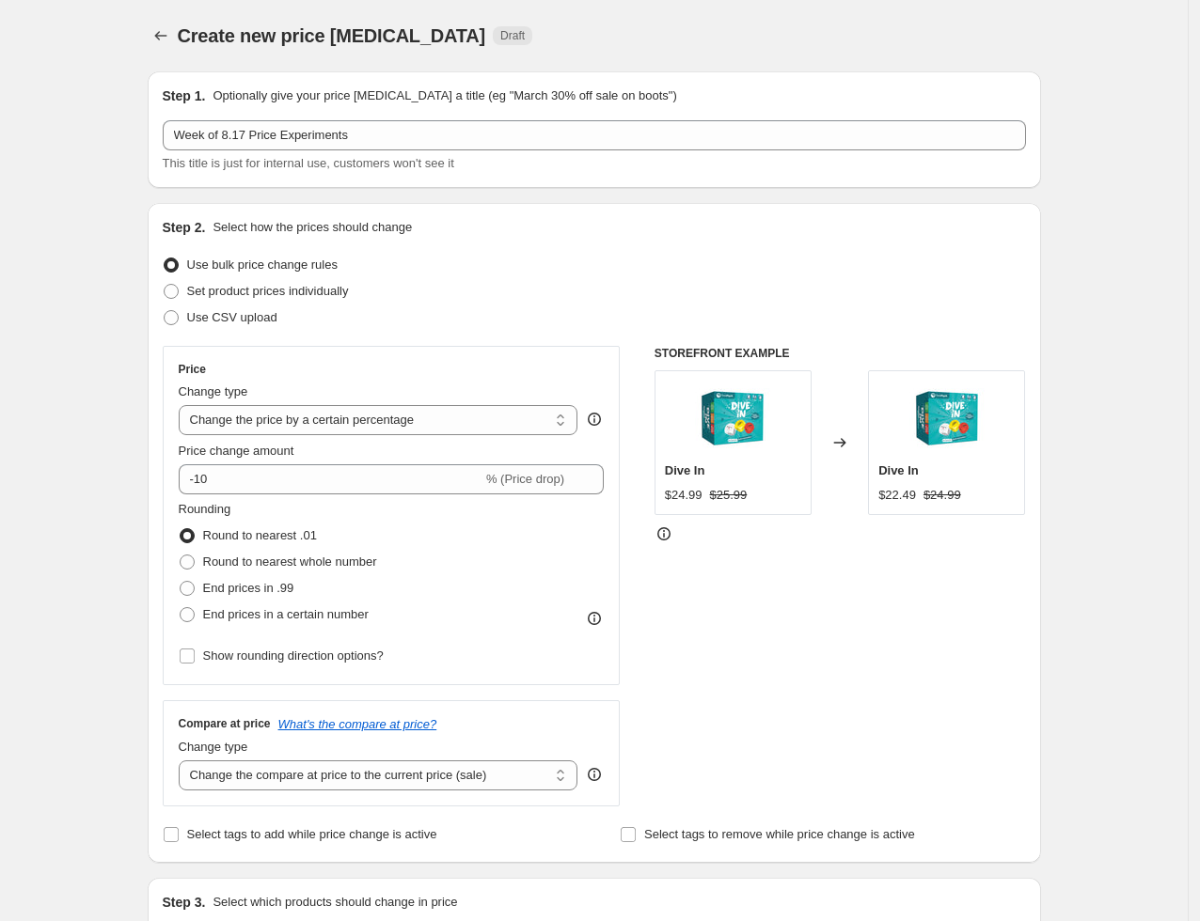
click at [241, 336] on div "Step 2. Select how the prices should change Use bulk price change rules Set pro…" at bounding box center [594, 533] width 863 height 630
click at [244, 324] on span "Use CSV upload" at bounding box center [232, 317] width 90 height 14
click at [165, 311] on input "Use CSV upload" at bounding box center [164, 310] width 1 height 1
radio input "true"
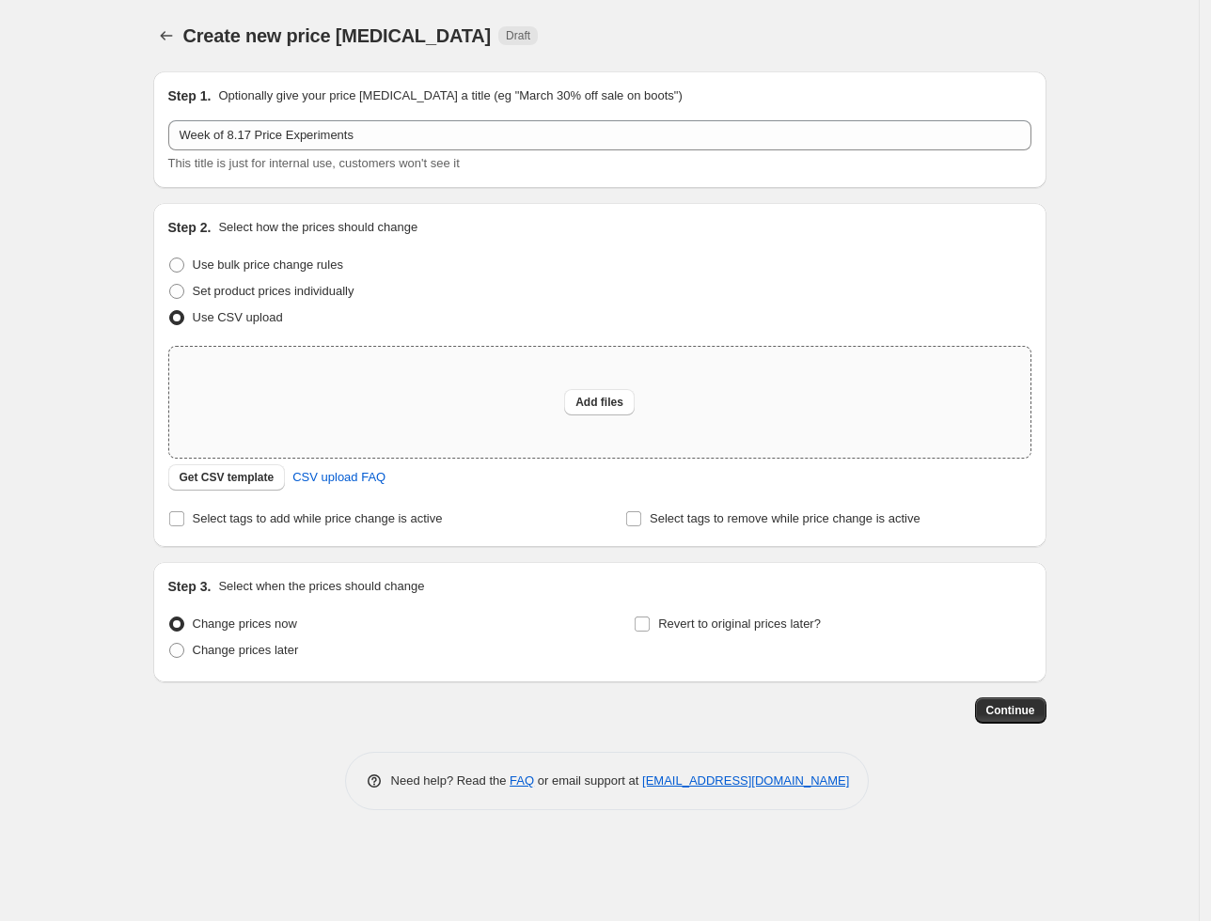
click at [587, 424] on div "Add files" at bounding box center [599, 402] width 861 height 111
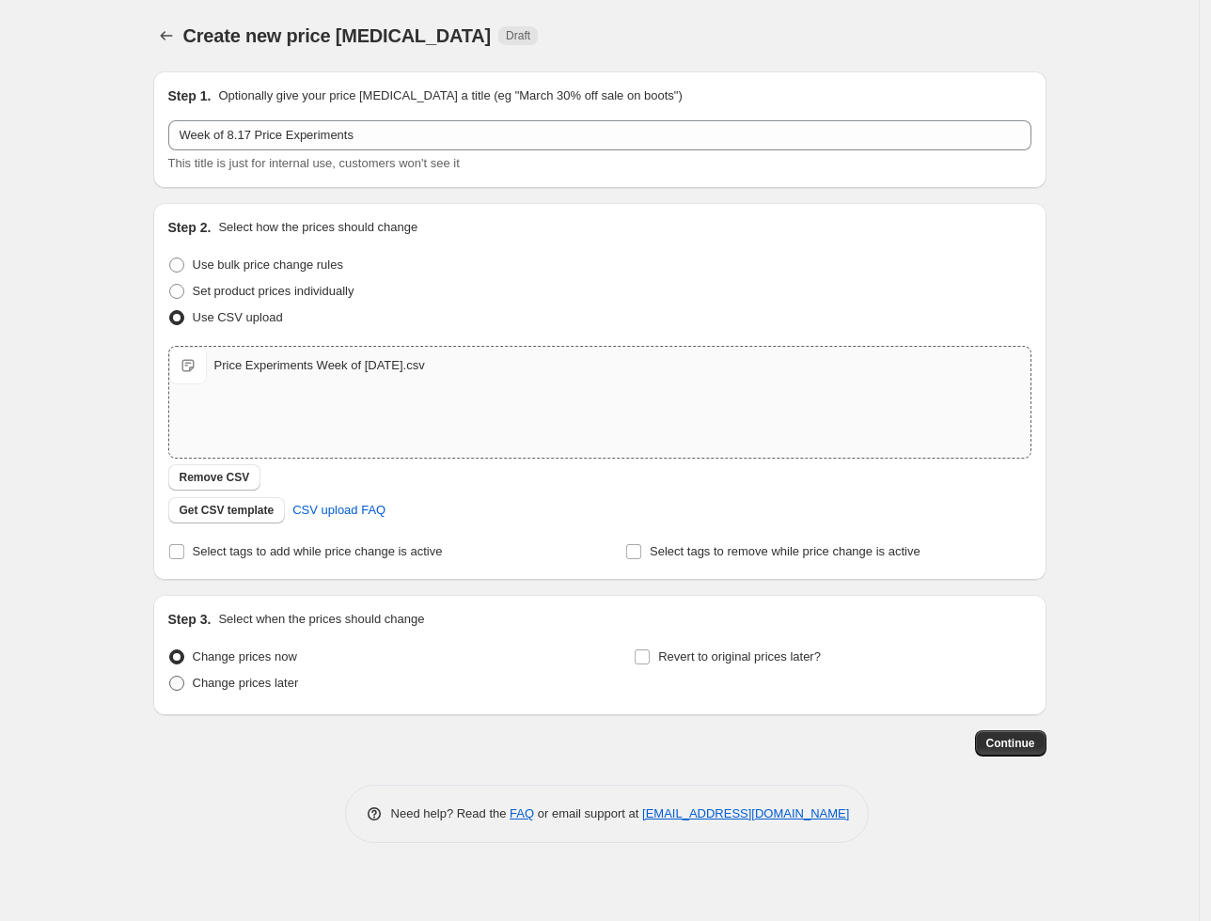
click at [243, 692] on span "Change prices later" at bounding box center [246, 683] width 106 height 19
click at [170, 677] on input "Change prices later" at bounding box center [169, 676] width 1 height 1
radio input "true"
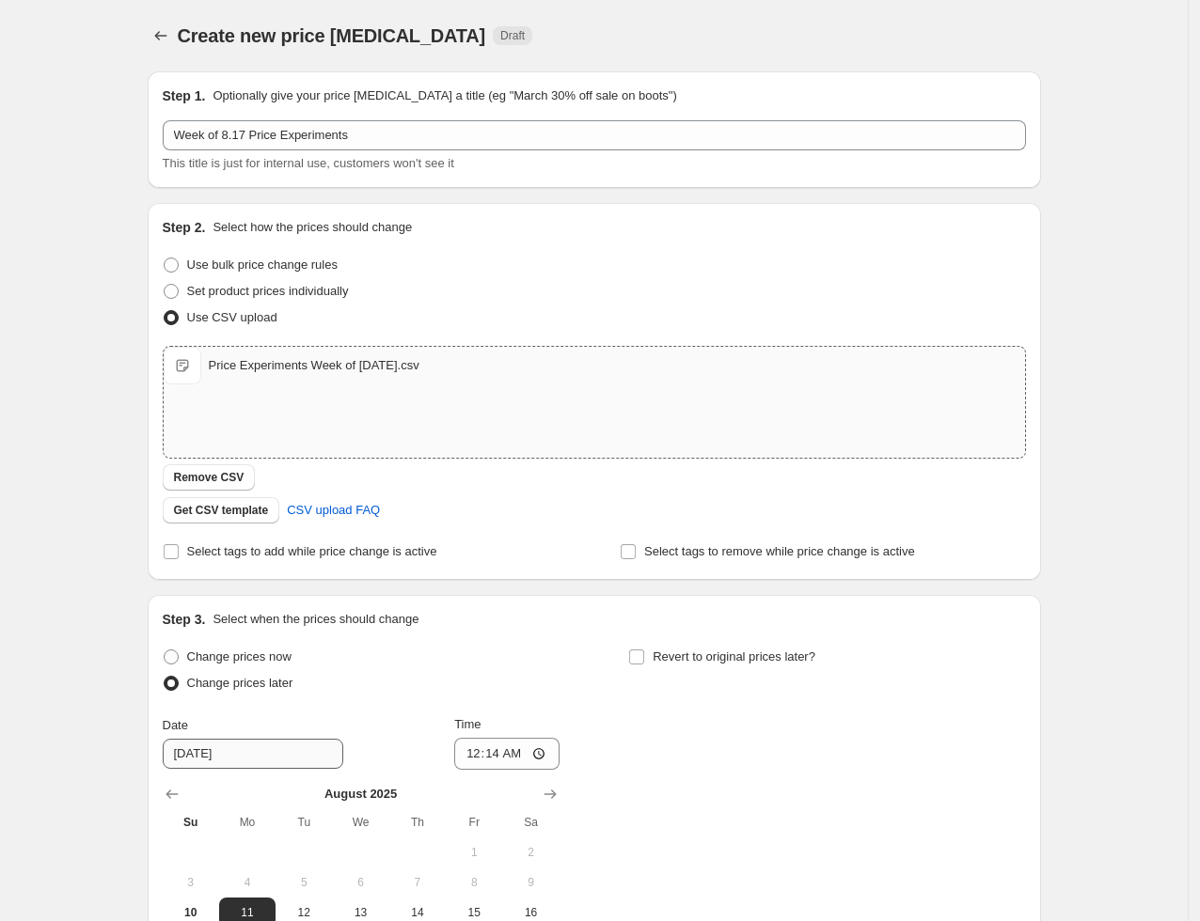
scroll to position [301, 0]
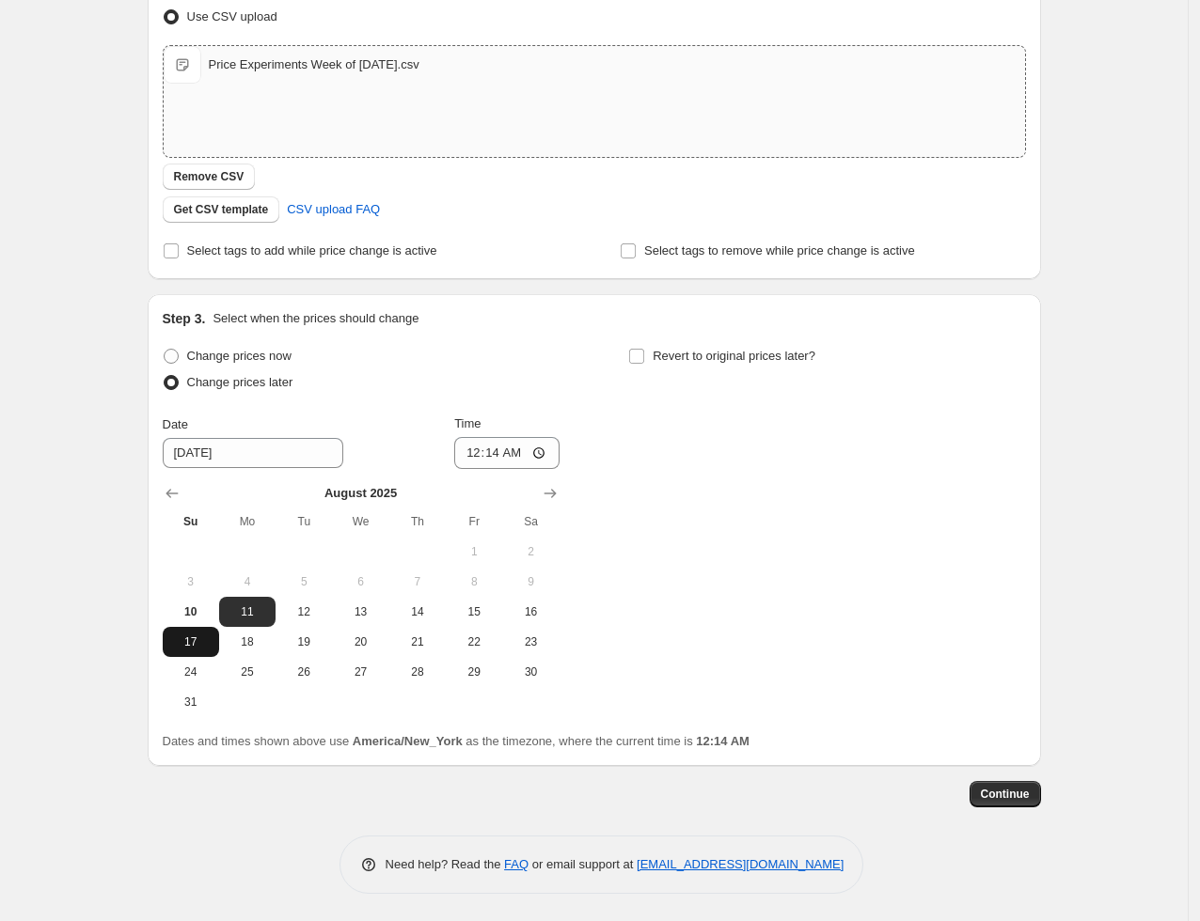
click at [194, 641] on span "17" at bounding box center [190, 642] width 41 height 15
type input "[DATE]"
click at [526, 449] on input "00:14" at bounding box center [506, 453] width 105 height 32
click at [496, 449] on input "00:14" at bounding box center [506, 453] width 105 height 32
type input "00:01"
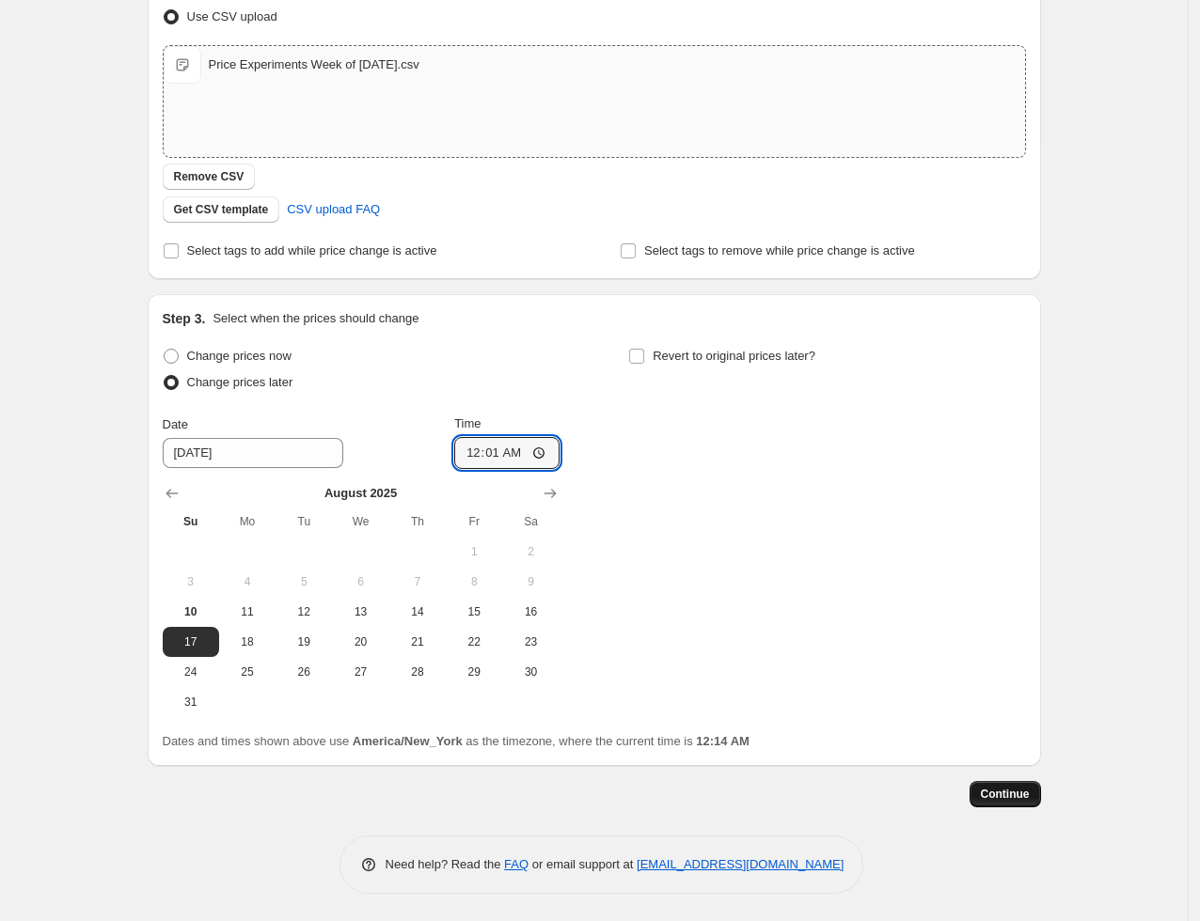
click at [1040, 799] on button "Continue" at bounding box center [1004, 794] width 71 height 26
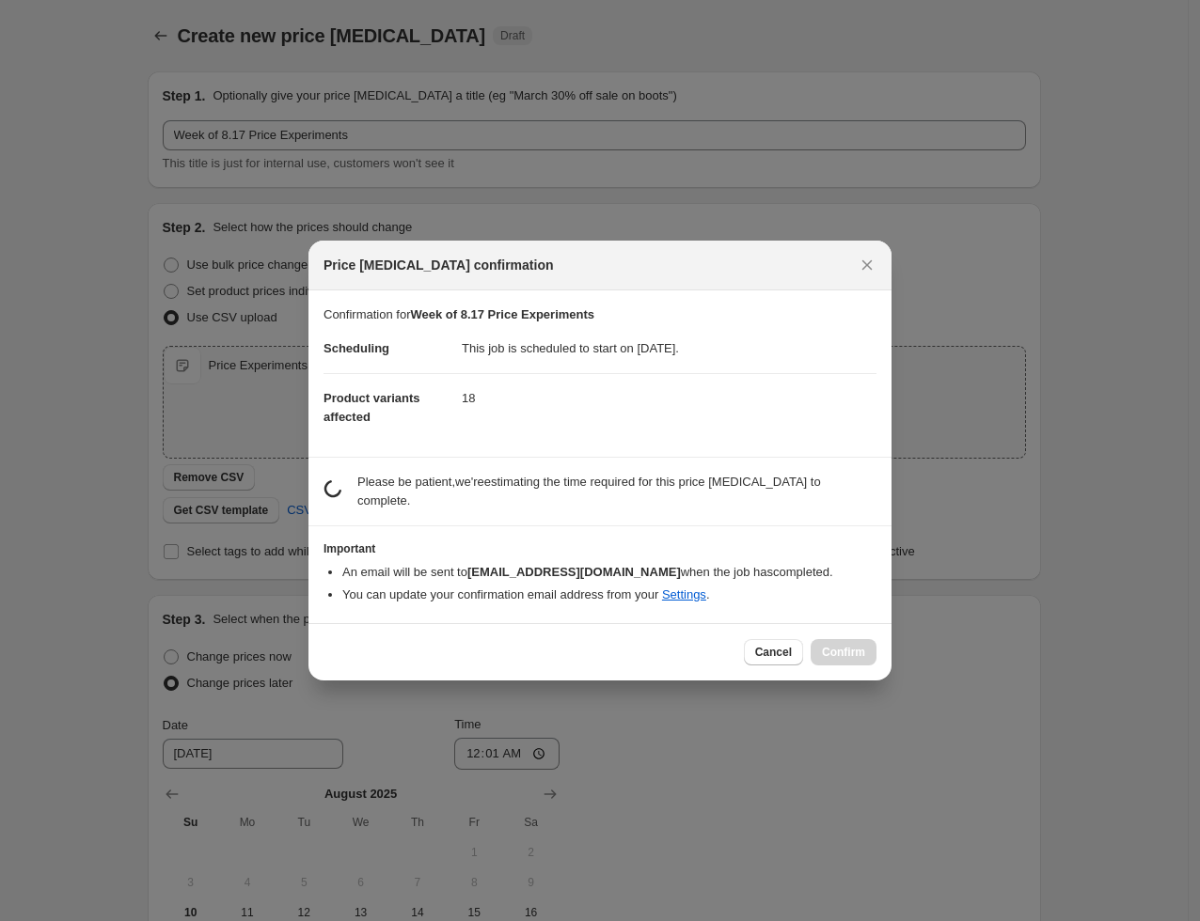
scroll to position [0, 0]
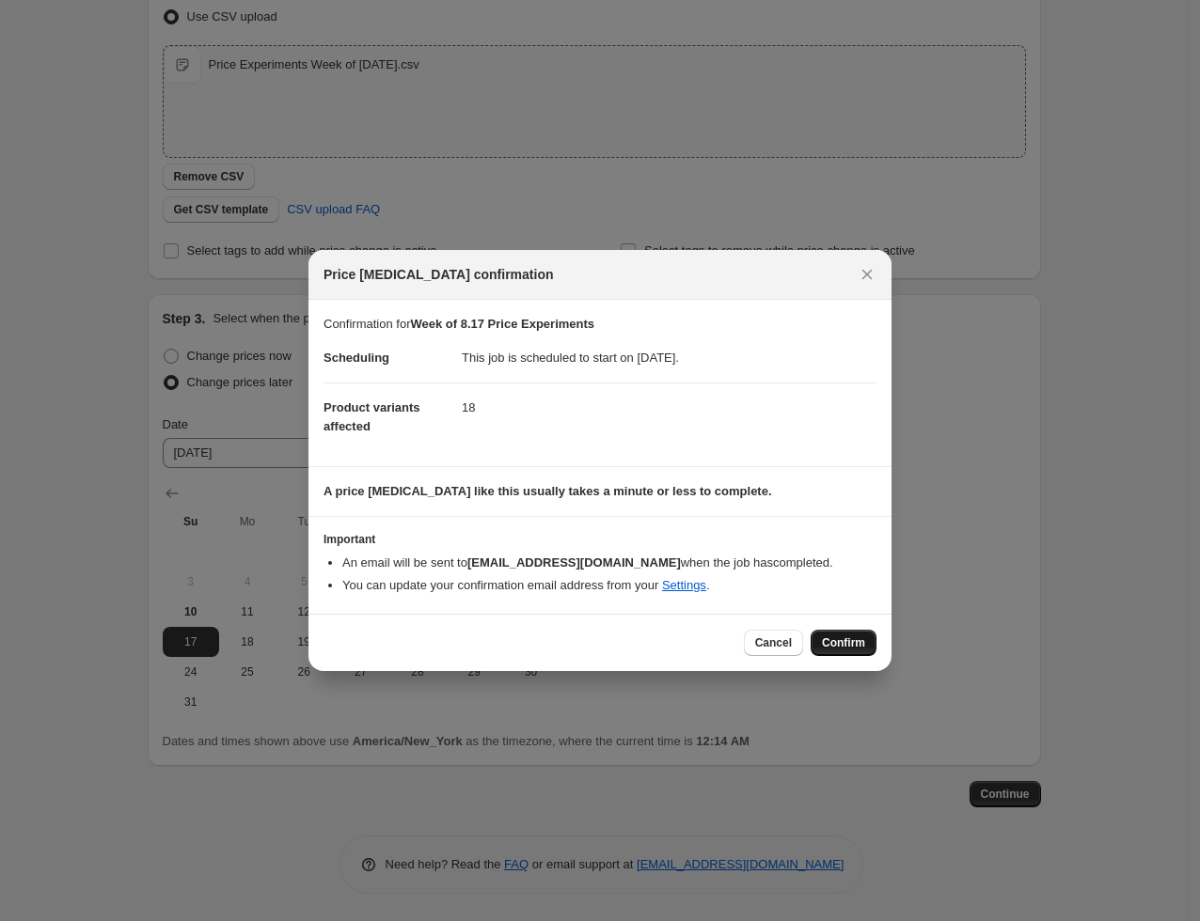
click at [866, 647] on button "Confirm" at bounding box center [844, 643] width 66 height 26
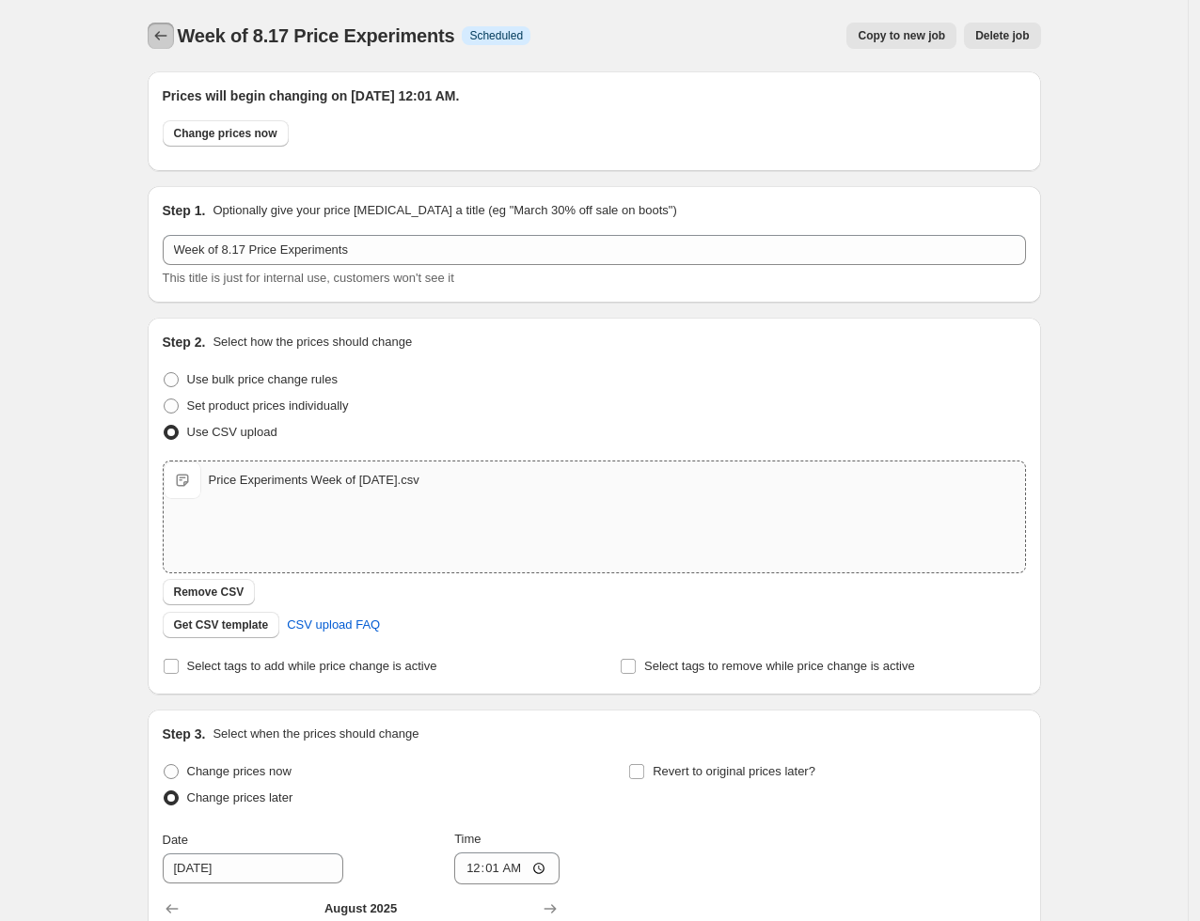
click at [165, 33] on icon "Price change jobs" at bounding box center [160, 35] width 19 height 19
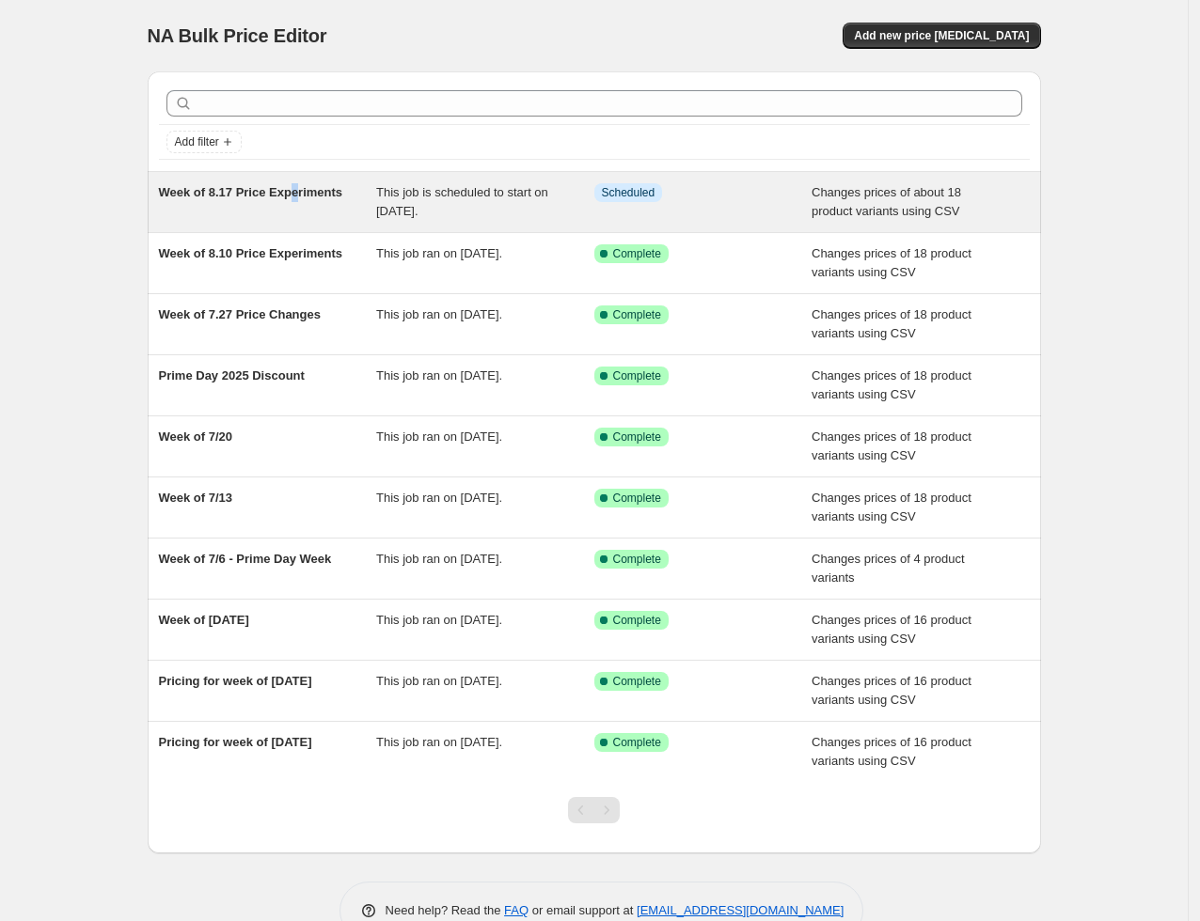
drag, startPoint x: 302, startPoint y: 179, endPoint x: 298, endPoint y: 212, distance: 33.1
click at [298, 212] on div "Week of 8.17 Price Experiments This job is scheduled to start on [DATE]. Info S…" at bounding box center [594, 202] width 893 height 60
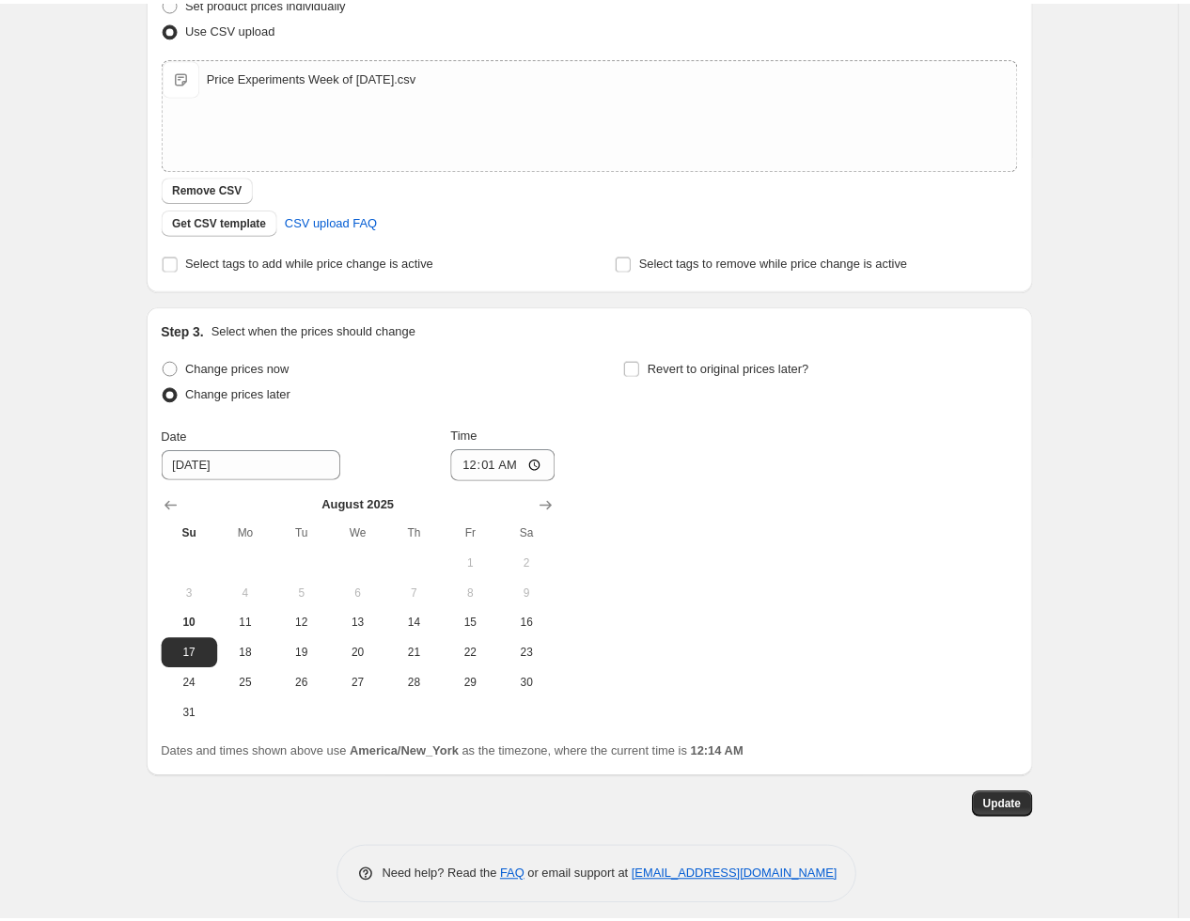
scroll to position [415, 0]
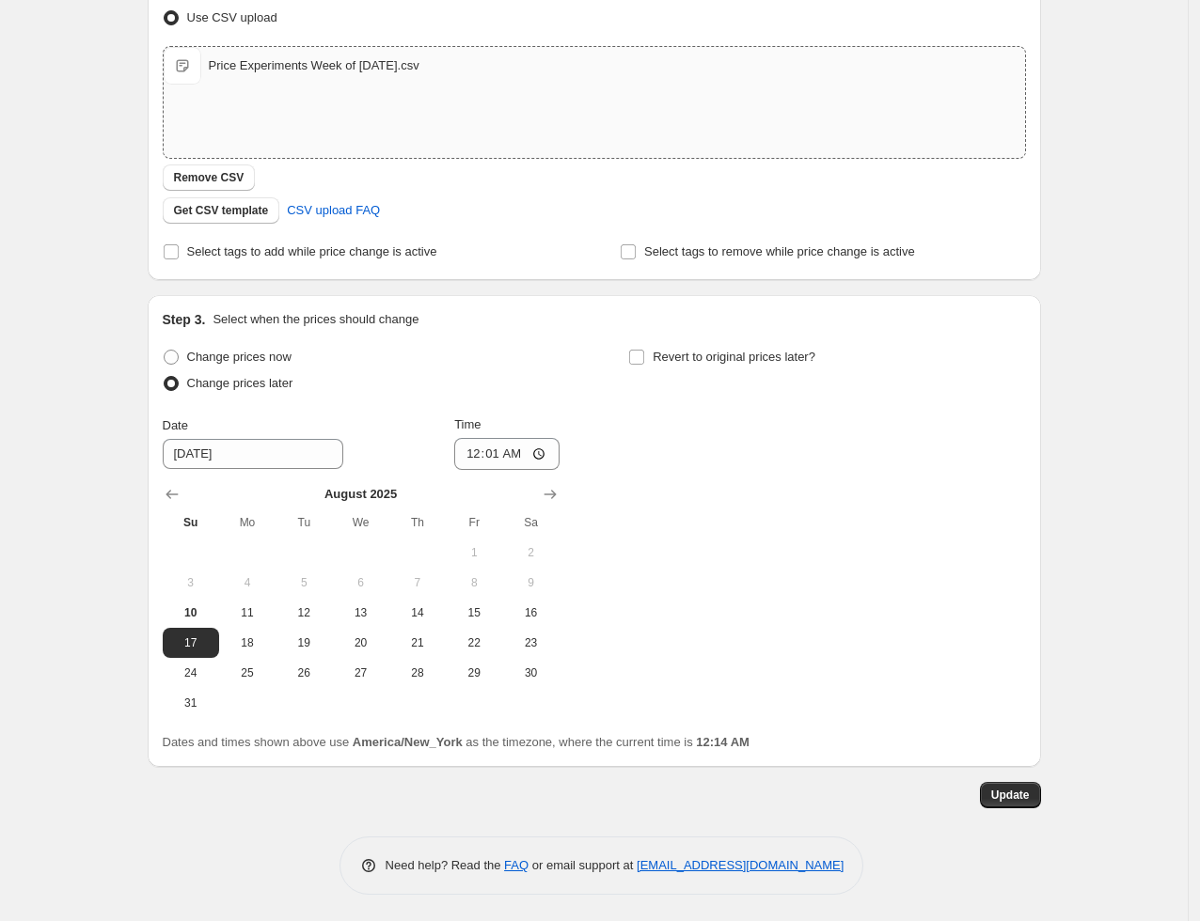
click at [303, 70] on div "Price Experiments Week of [DATE].csv" at bounding box center [314, 65] width 211 height 19
click at [641, 159] on div "Upload files Price Experiments Week of [DATE].csv Price Experiments Week of [DA…" at bounding box center [594, 135] width 863 height 178
